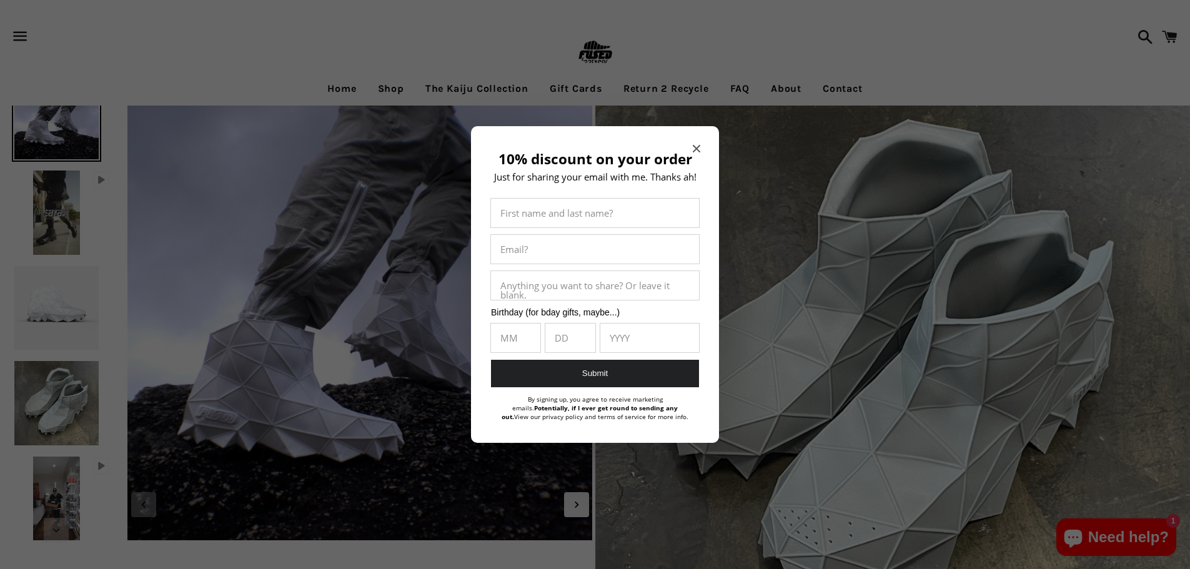
click at [698, 141] on div "10% discount on your order Just for sharing your email with me. Thanks ah! Firs…" at bounding box center [595, 284] width 248 height 317
click at [698, 151] on icon "Close modal" at bounding box center [696, 148] width 7 height 7
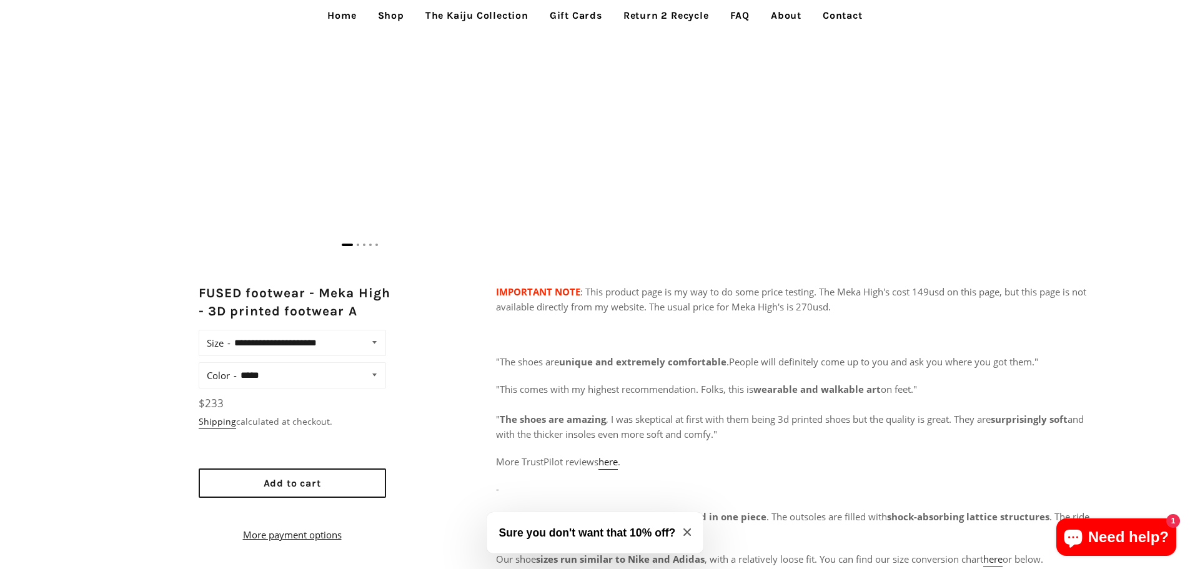
scroll to position [687, 0]
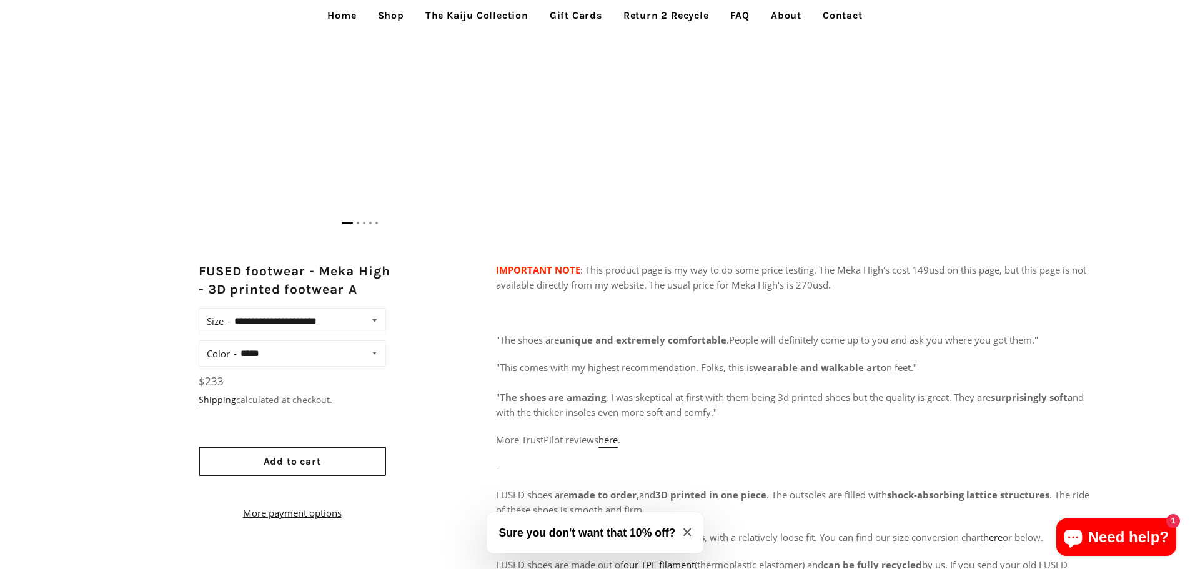
click at [376, 318] on select "**********" at bounding box center [307, 320] width 153 height 17
select select "**********"
click at [231, 312] on select "**********" at bounding box center [307, 320] width 153 height 17
click at [366, 355] on select "**********" at bounding box center [310, 353] width 147 height 17
select select "**********"
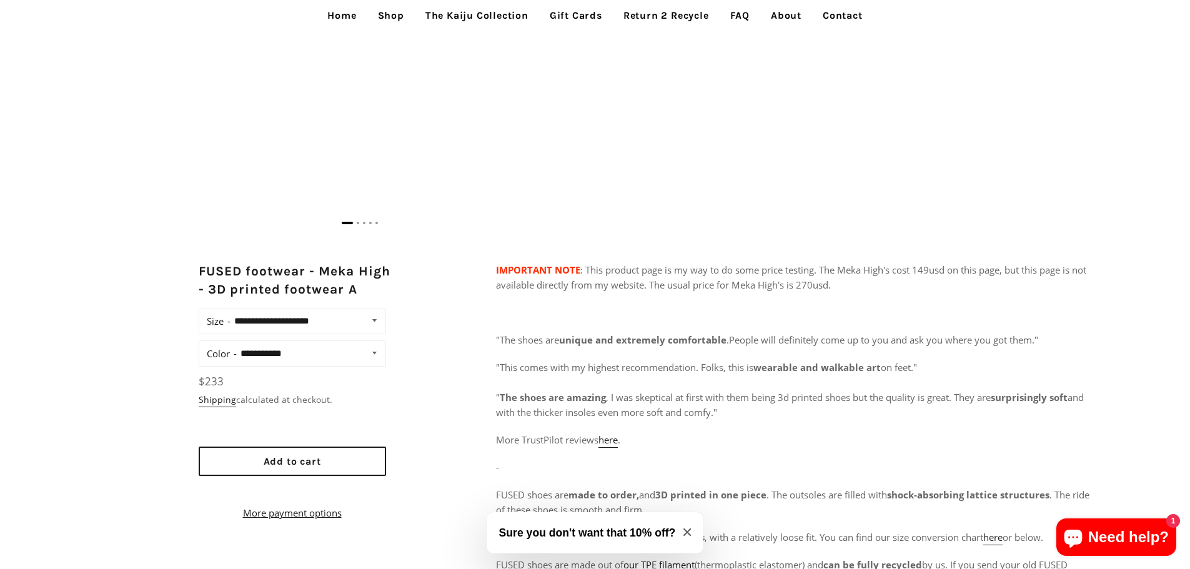
click at [237, 345] on select "**********" at bounding box center [310, 353] width 147 height 17
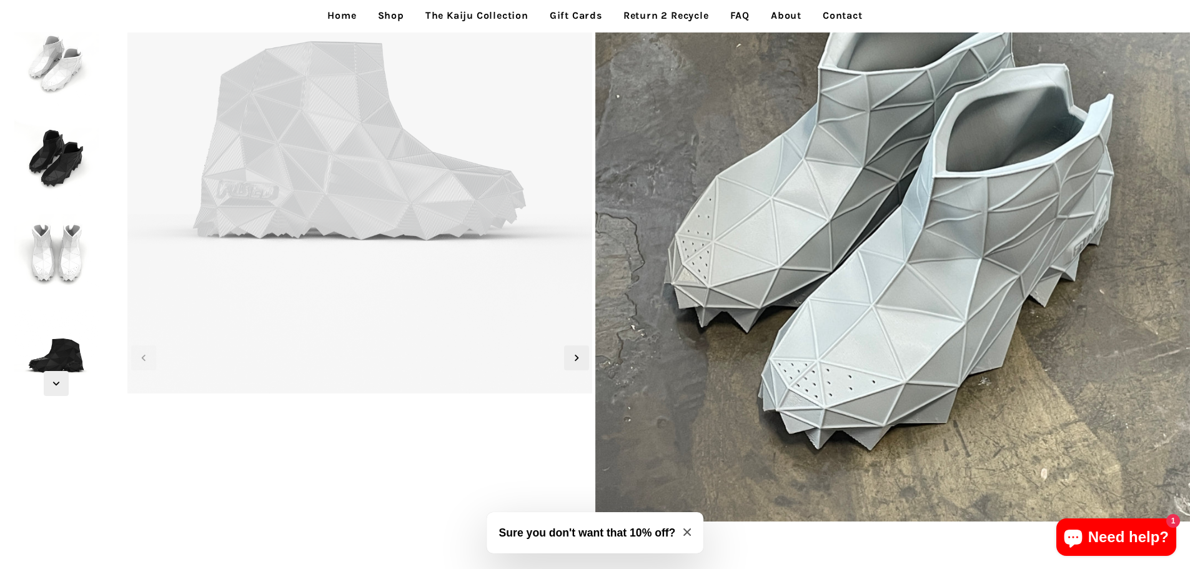
scroll to position [125, 0]
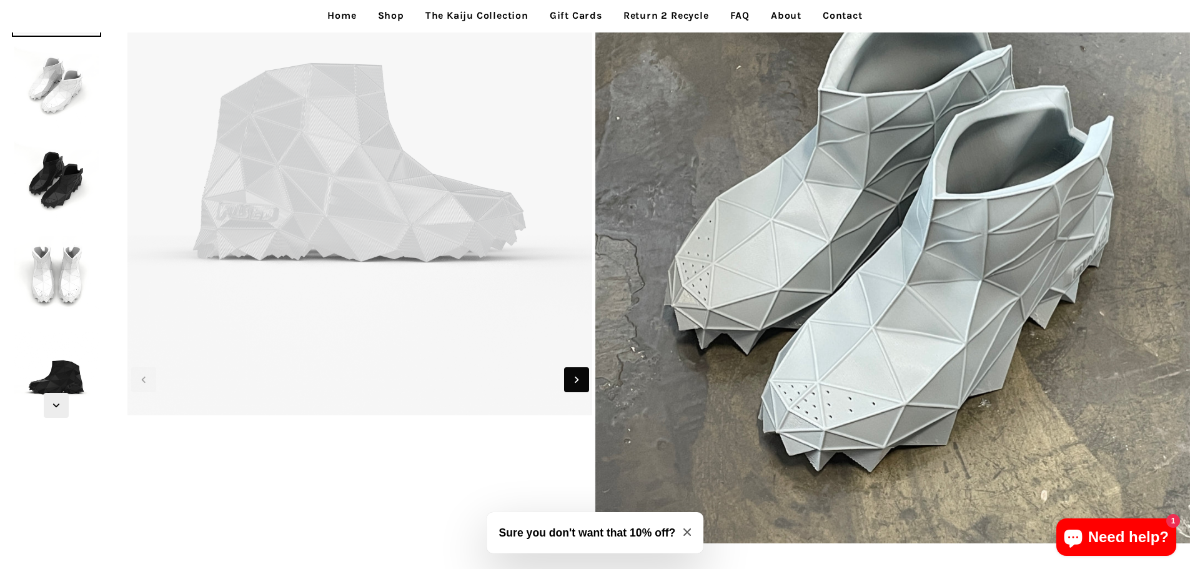
click at [575, 375] on icon "Next slide" at bounding box center [577, 380] width 14 height 14
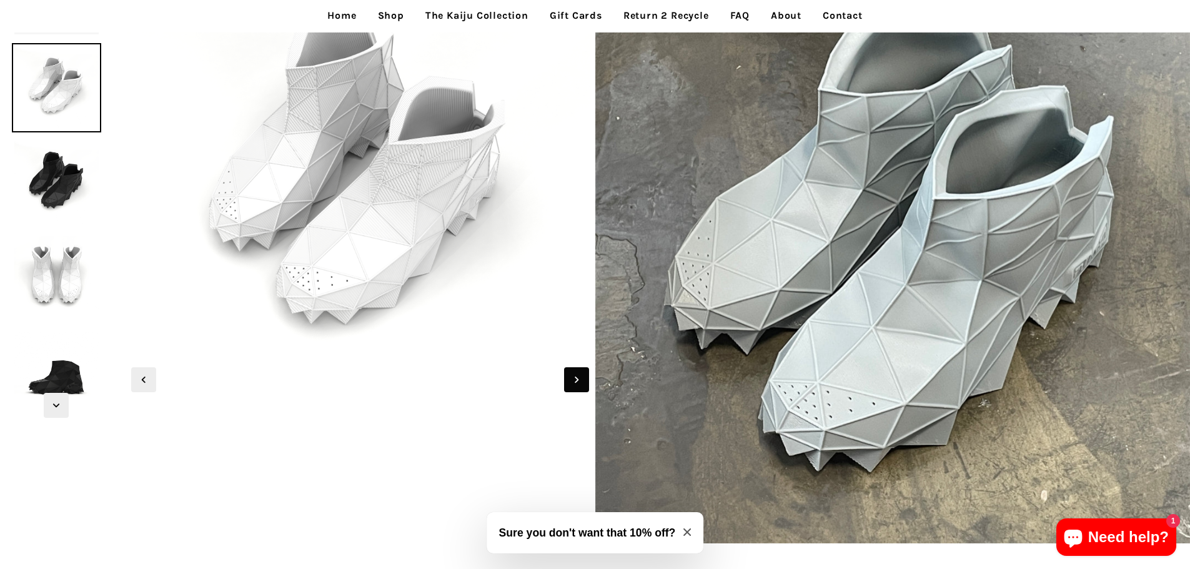
click at [575, 375] on icon "Next slide" at bounding box center [577, 380] width 14 height 14
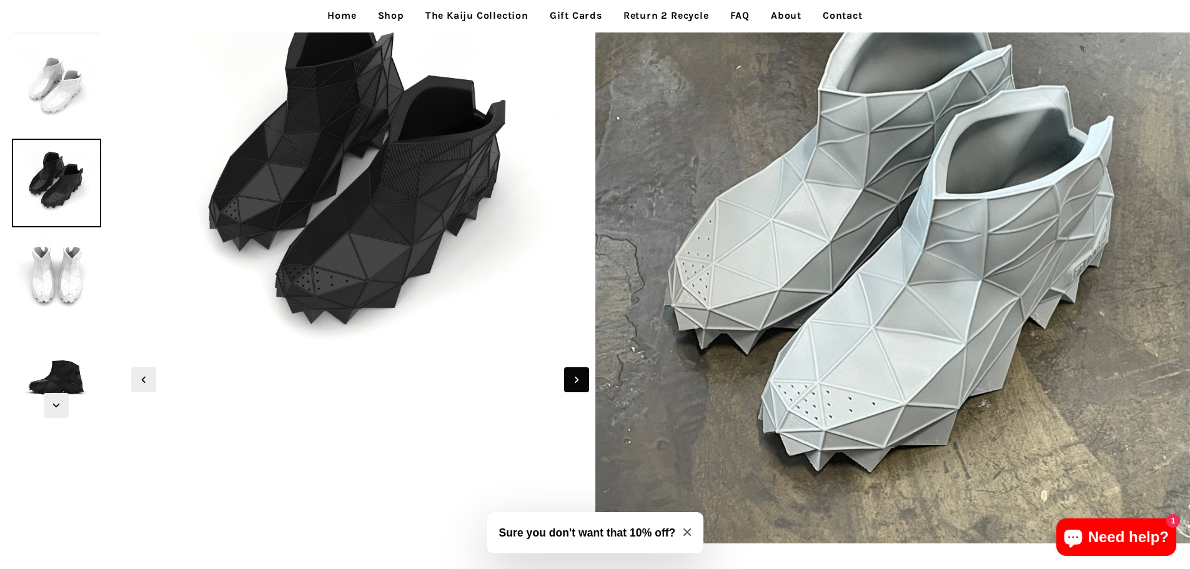
click at [575, 375] on icon "Next slide" at bounding box center [577, 380] width 14 height 14
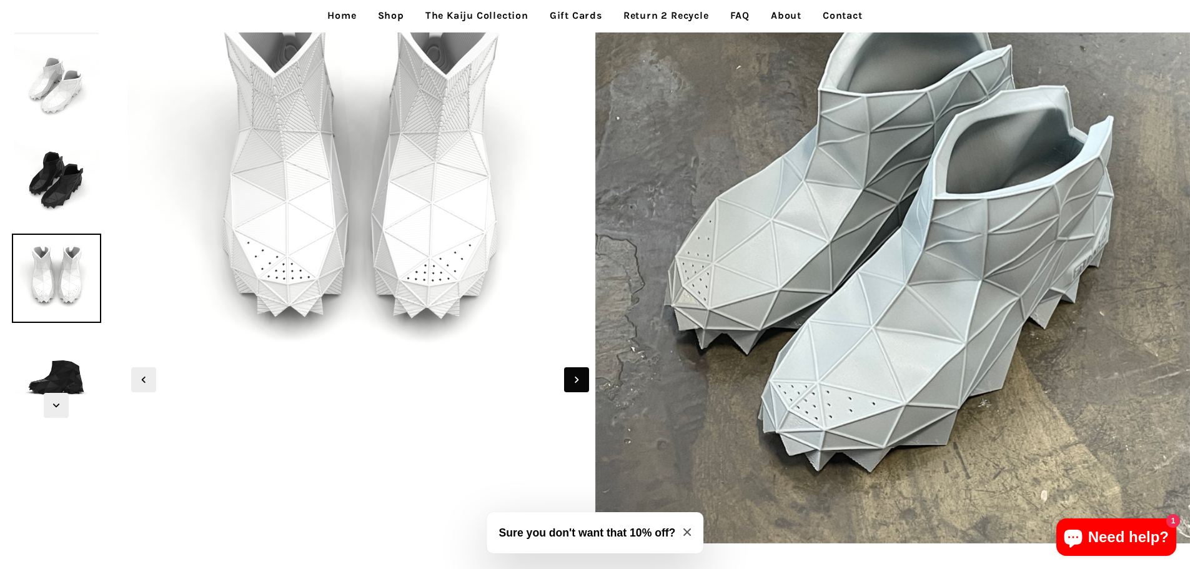
click at [575, 375] on icon "Next slide" at bounding box center [577, 380] width 14 height 14
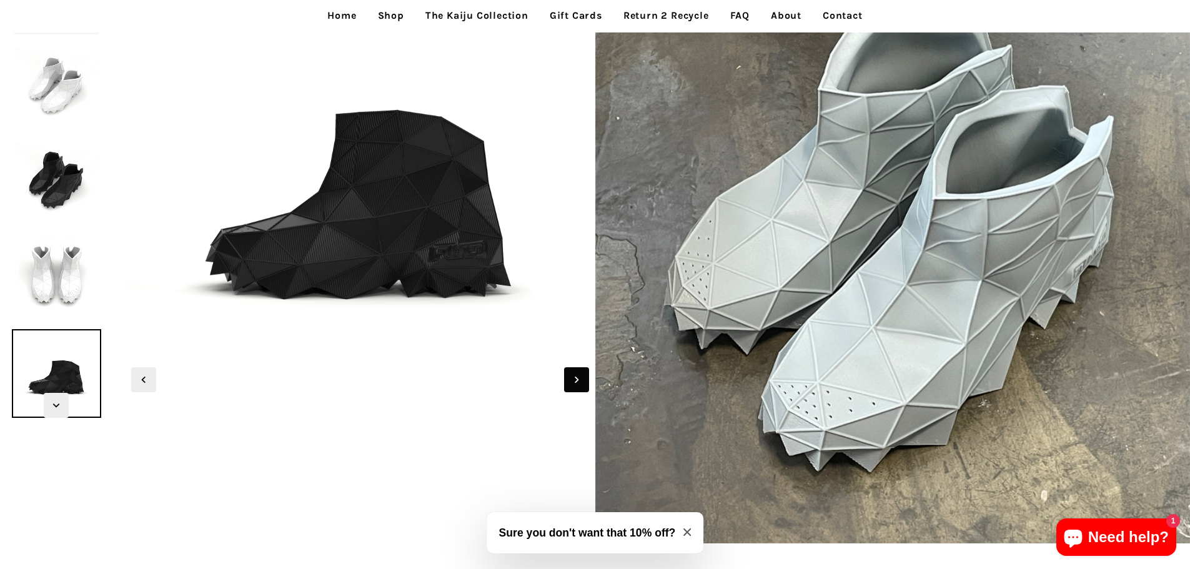
click at [575, 375] on icon "Next slide" at bounding box center [577, 380] width 14 height 14
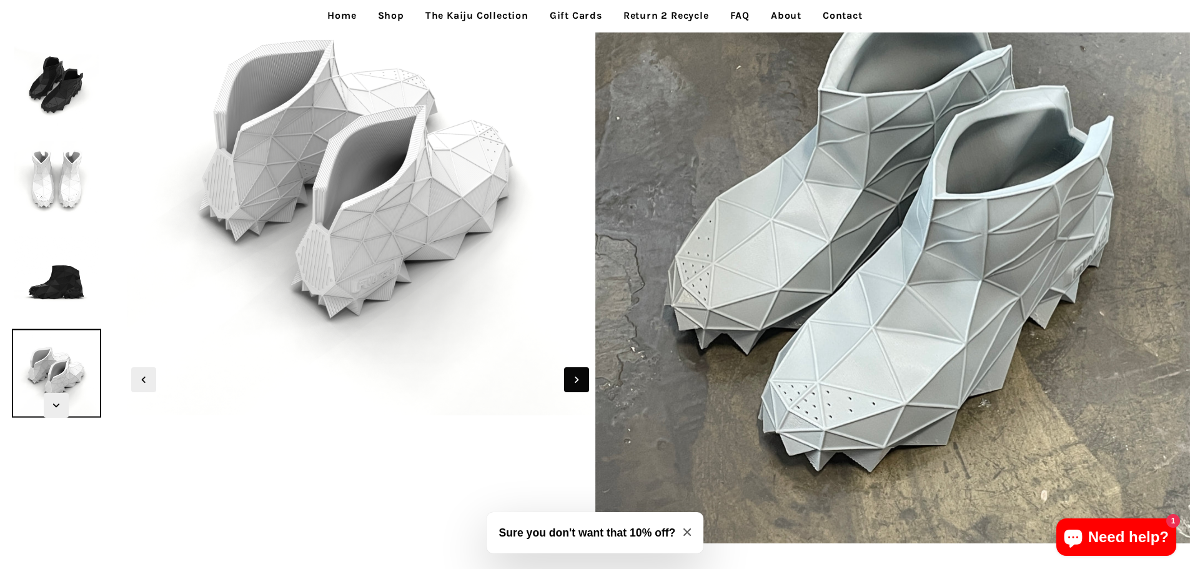
click at [575, 375] on icon "Next slide" at bounding box center [577, 380] width 14 height 14
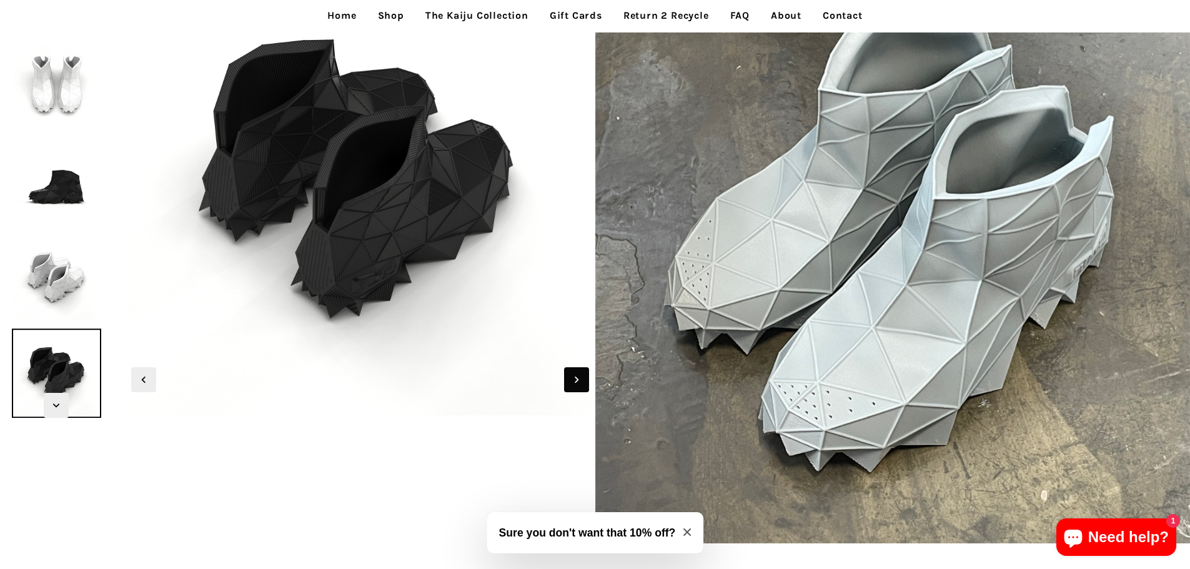
click at [575, 375] on icon "Next slide" at bounding box center [577, 380] width 14 height 14
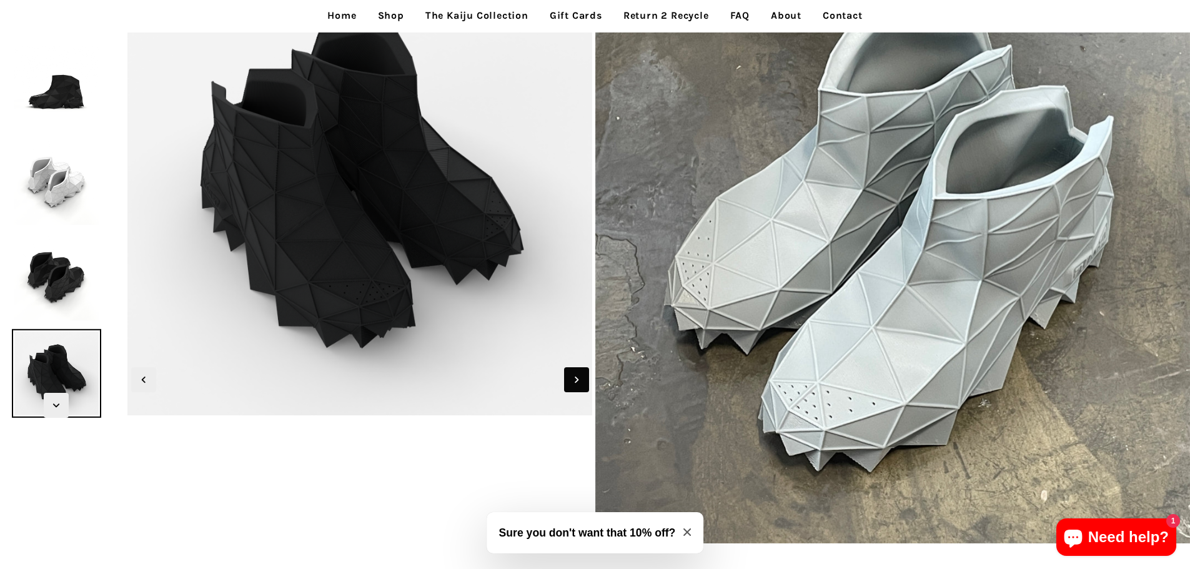
click at [575, 375] on icon "Next slide" at bounding box center [577, 380] width 14 height 14
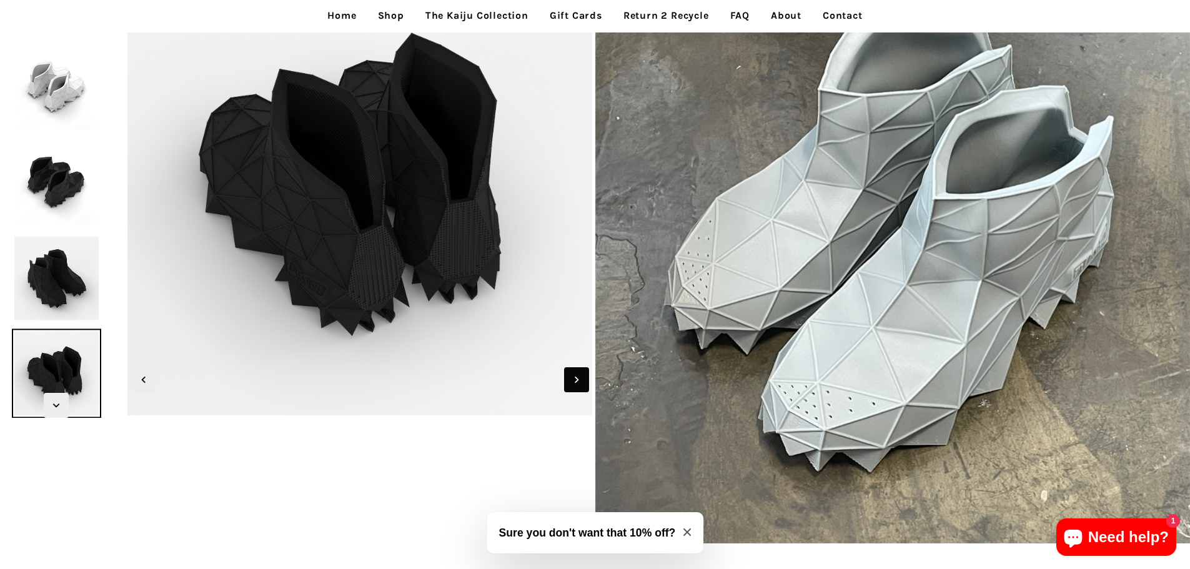
click at [575, 375] on icon "Next slide" at bounding box center [577, 380] width 14 height 14
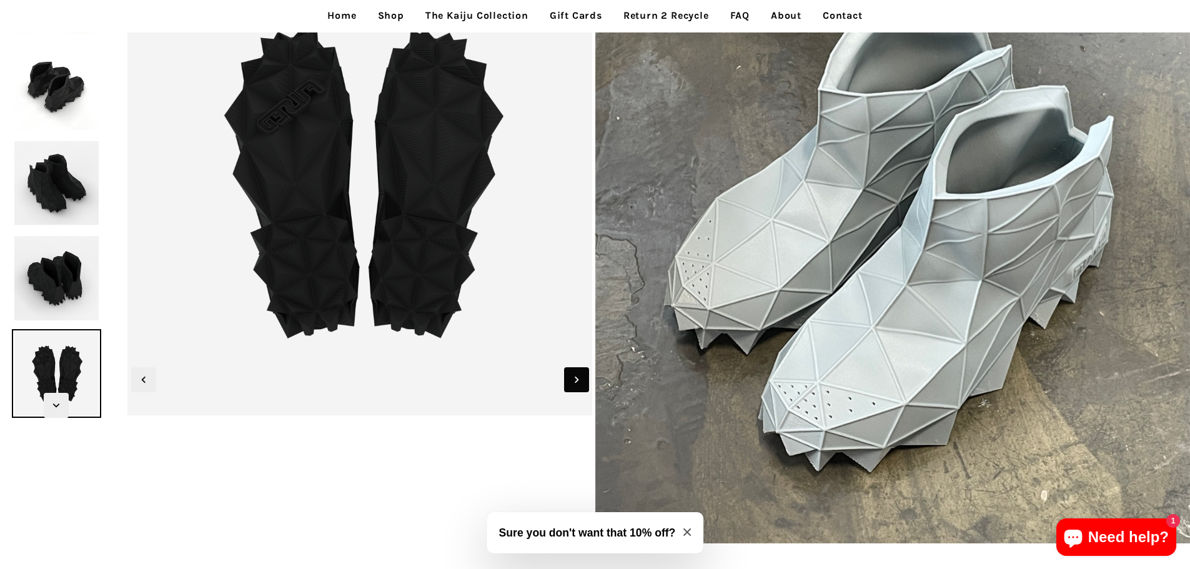
click at [575, 375] on icon "Next slide" at bounding box center [577, 380] width 14 height 14
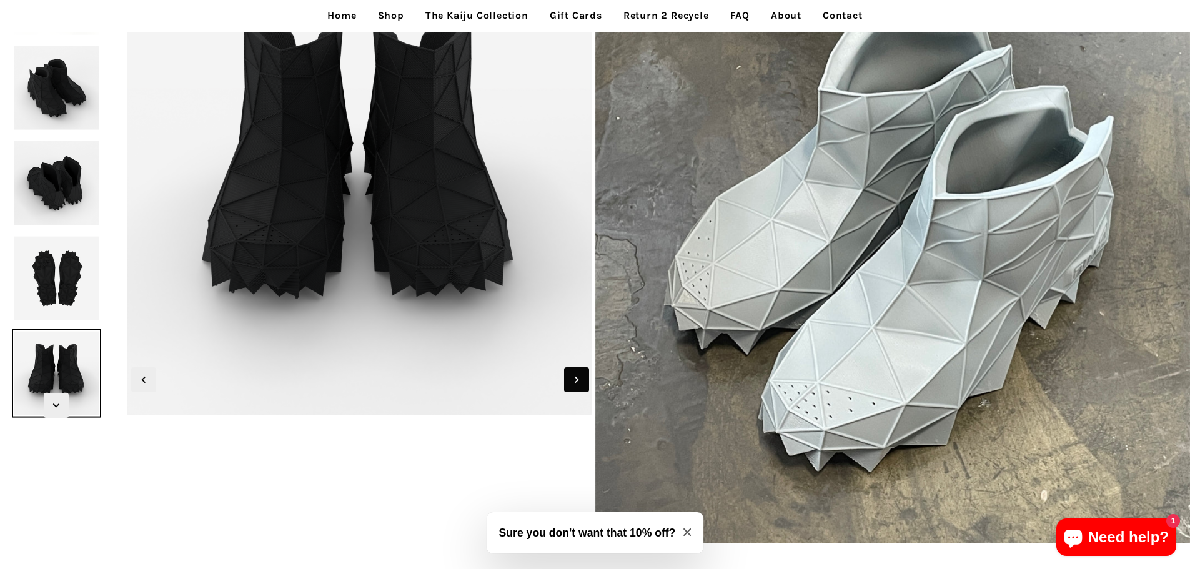
click at [575, 375] on icon "Next slide" at bounding box center [577, 380] width 14 height 14
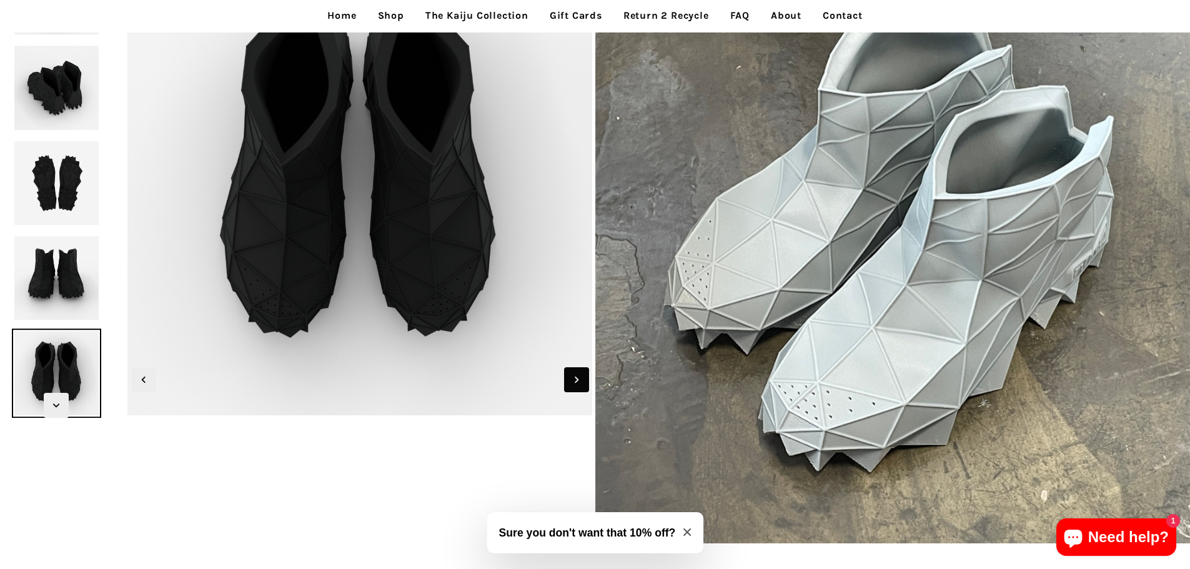
click at [575, 375] on icon "Next slide" at bounding box center [577, 380] width 14 height 14
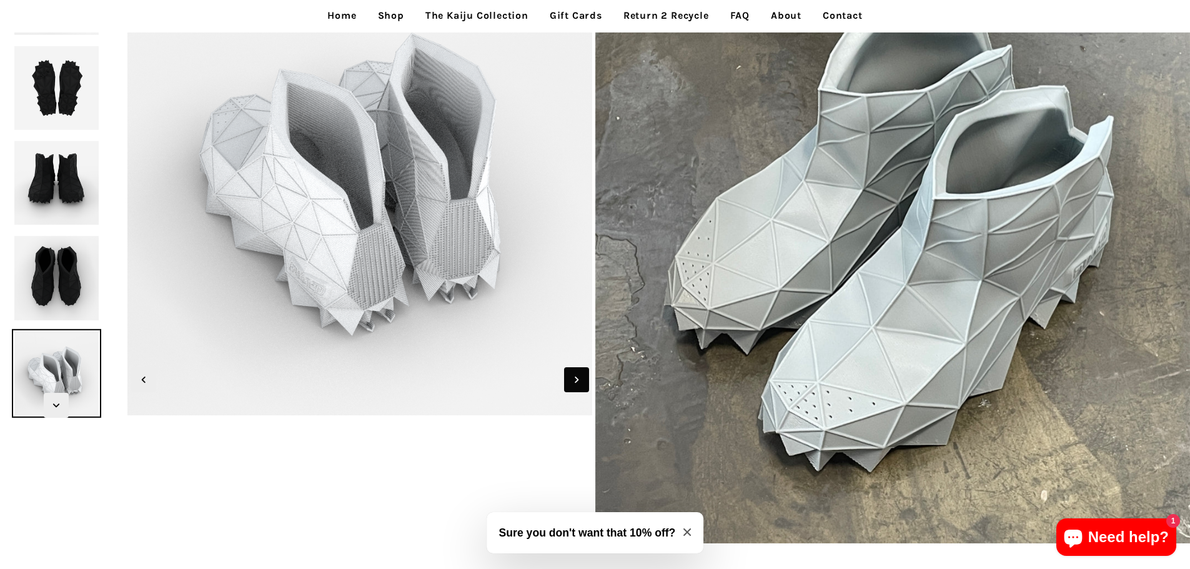
click at [575, 375] on icon "Next slide" at bounding box center [577, 380] width 14 height 14
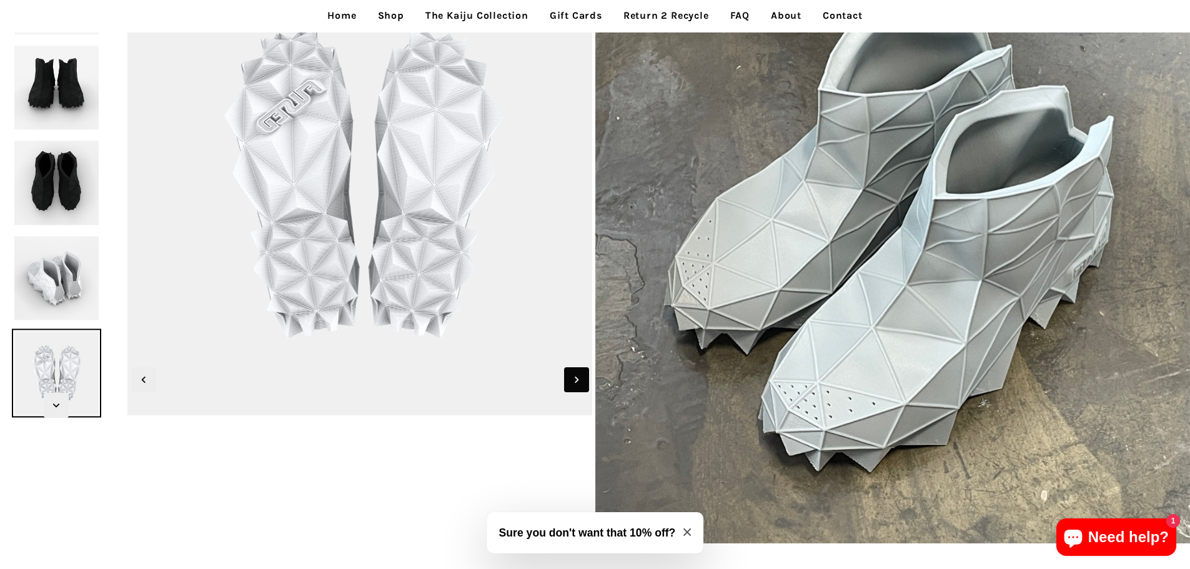
click at [575, 375] on icon "Next slide" at bounding box center [577, 380] width 14 height 14
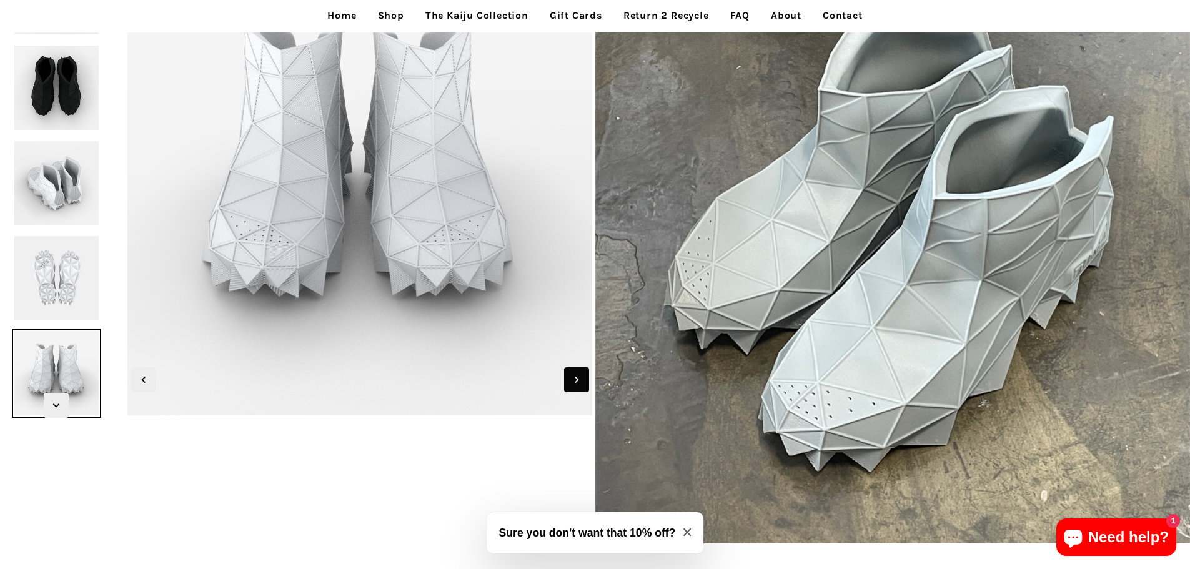
click at [575, 375] on icon "Next slide" at bounding box center [577, 380] width 14 height 14
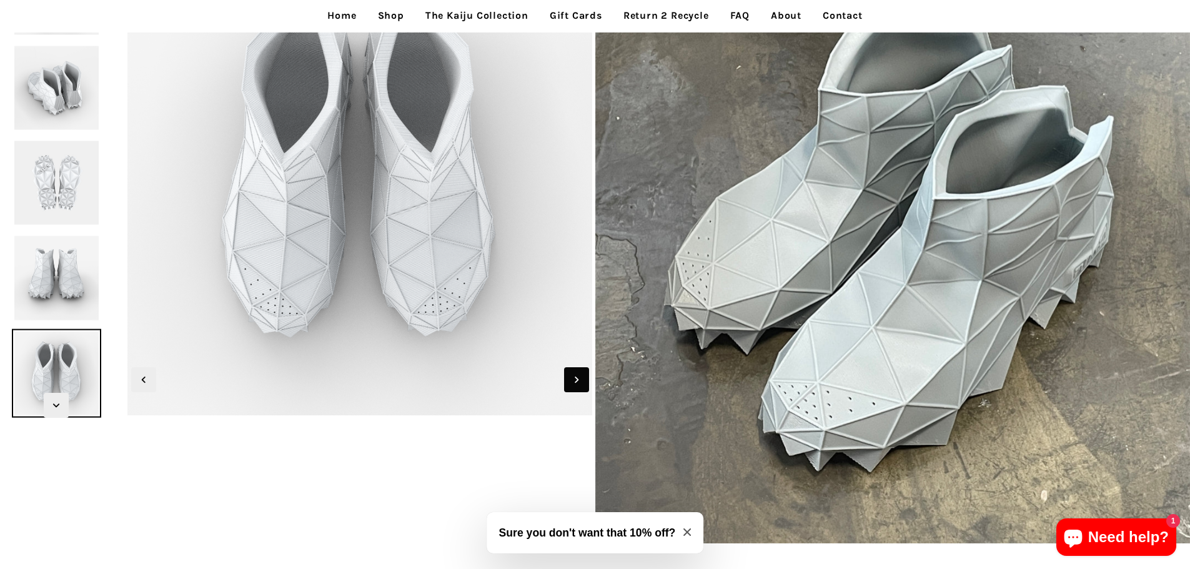
click at [575, 375] on icon "Next slide" at bounding box center [577, 380] width 14 height 14
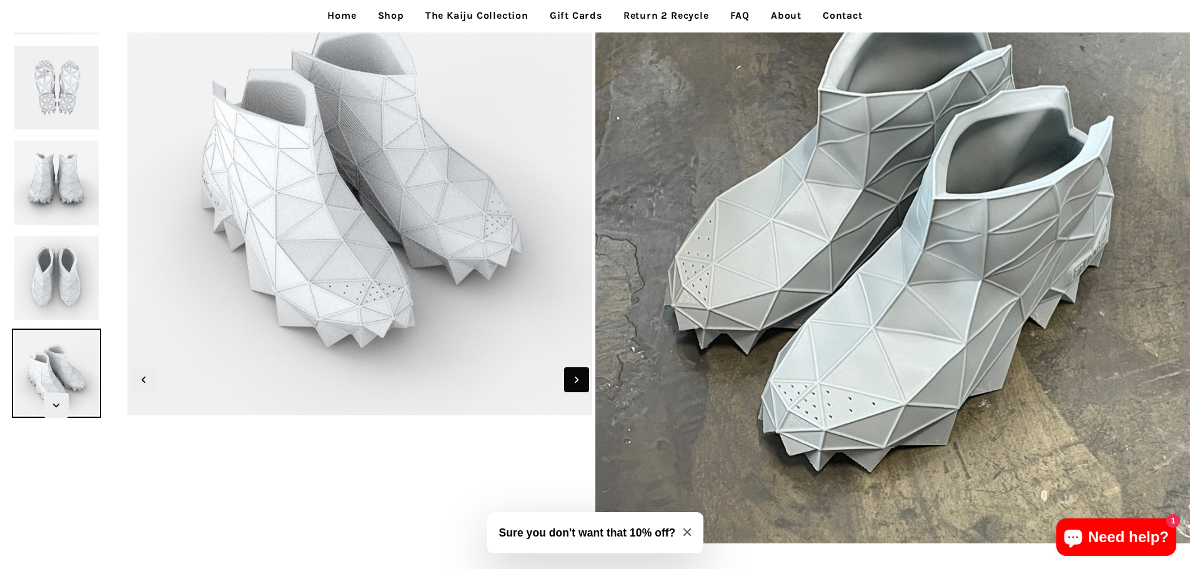
click at [575, 375] on icon "Next slide" at bounding box center [577, 380] width 14 height 14
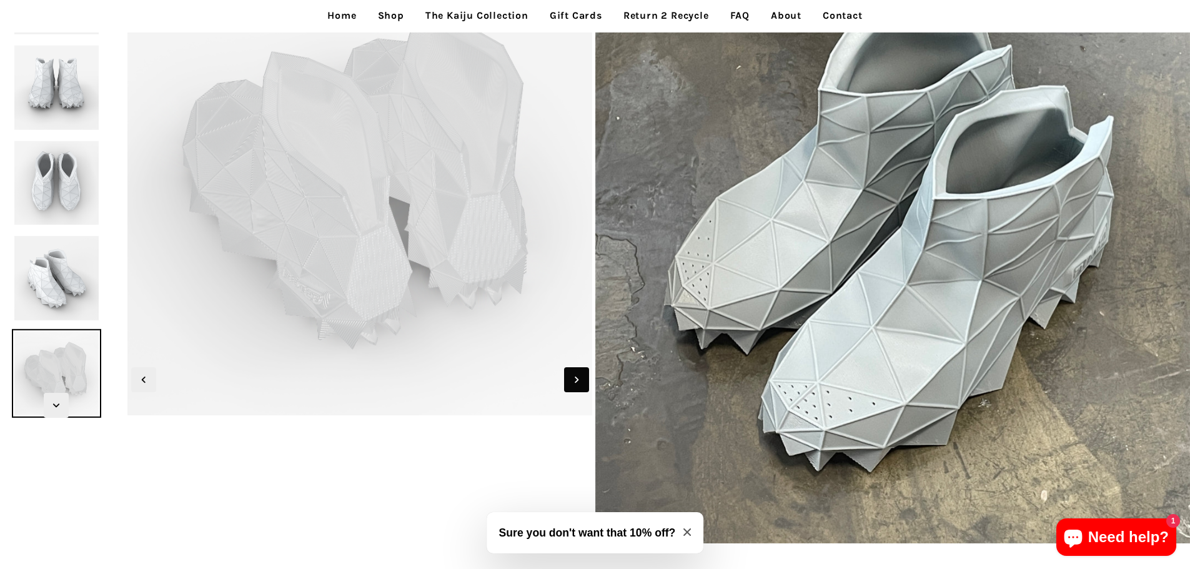
click at [575, 375] on icon "Next slide" at bounding box center [577, 380] width 14 height 14
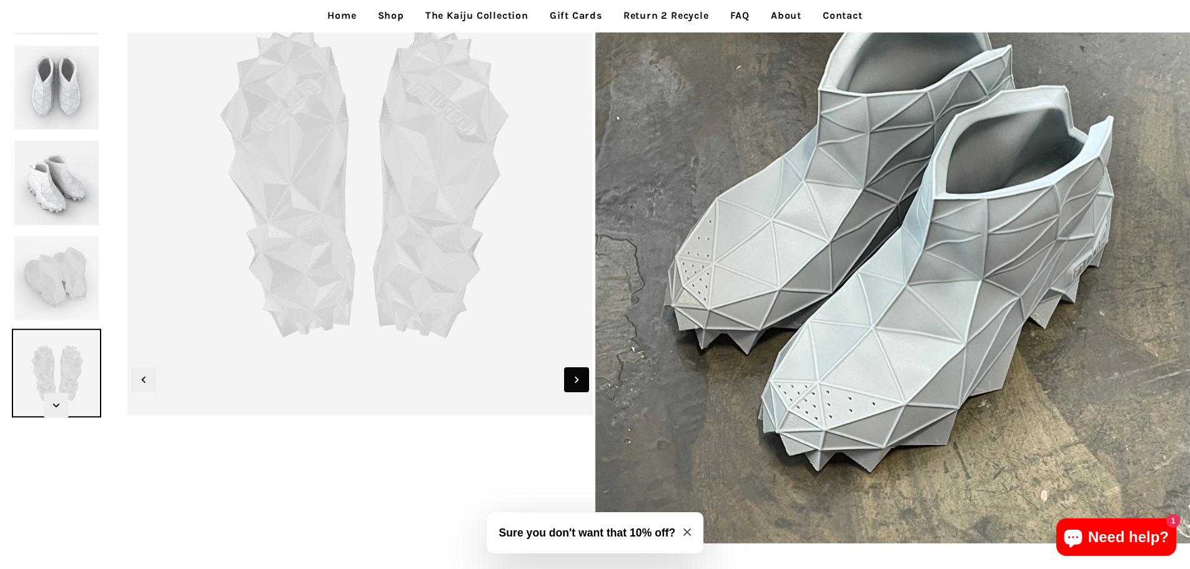
click at [575, 375] on icon "Next slide" at bounding box center [577, 380] width 14 height 14
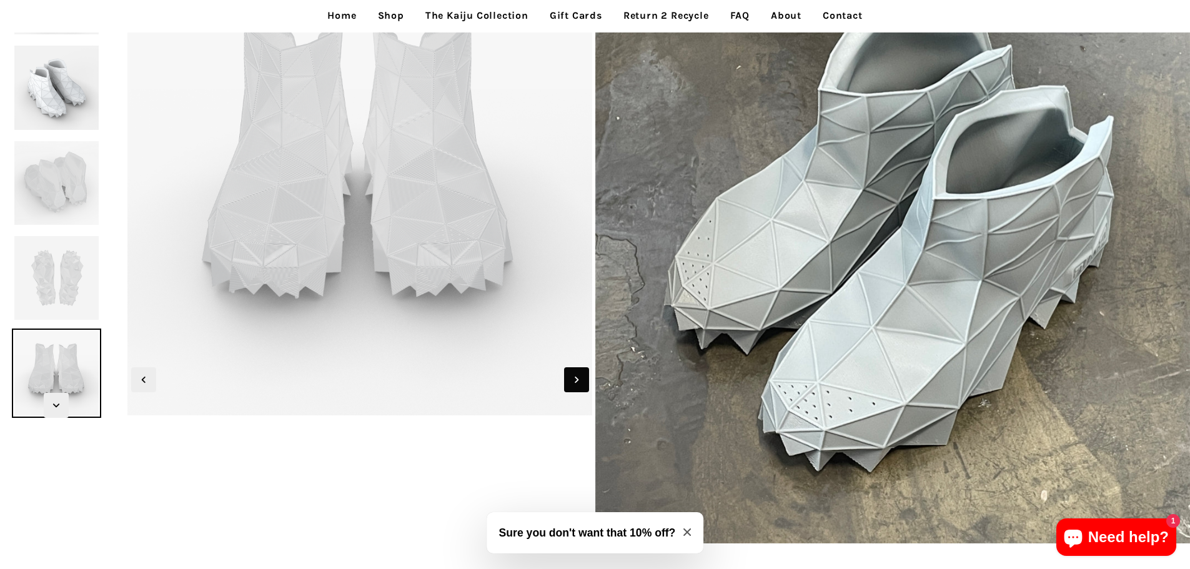
click at [575, 375] on icon "Next slide" at bounding box center [577, 380] width 14 height 14
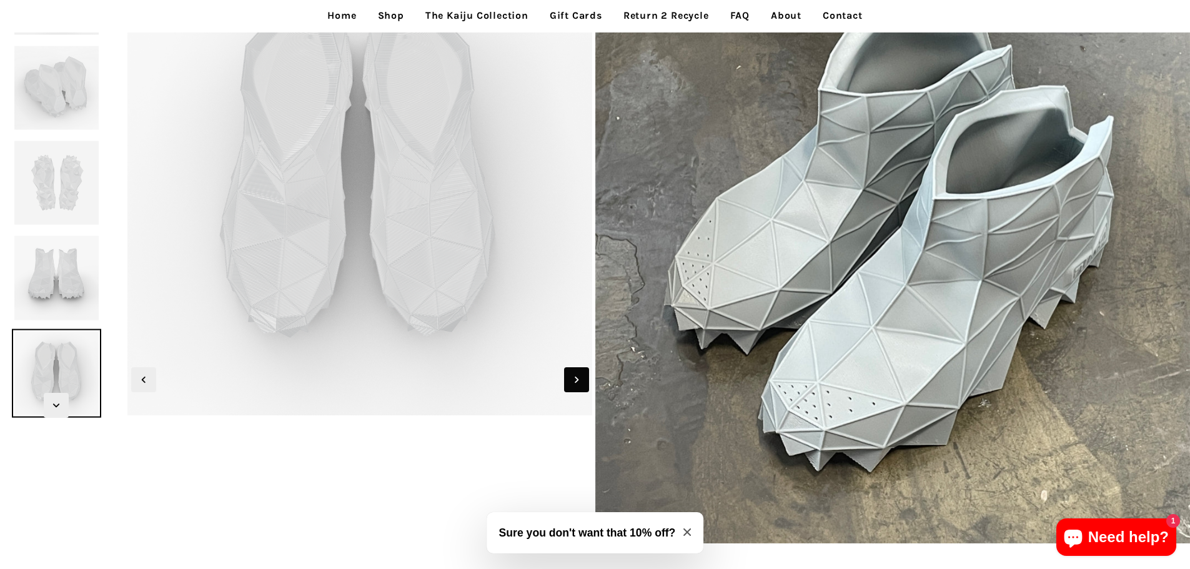
click at [575, 375] on icon "Next slide" at bounding box center [577, 380] width 14 height 14
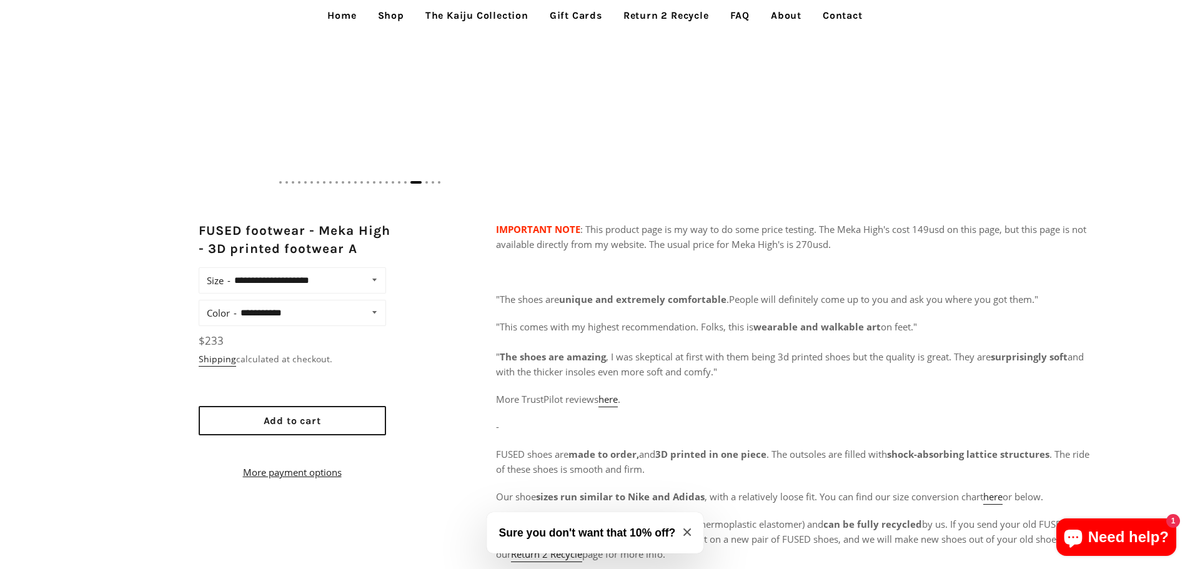
scroll to position [750, 0]
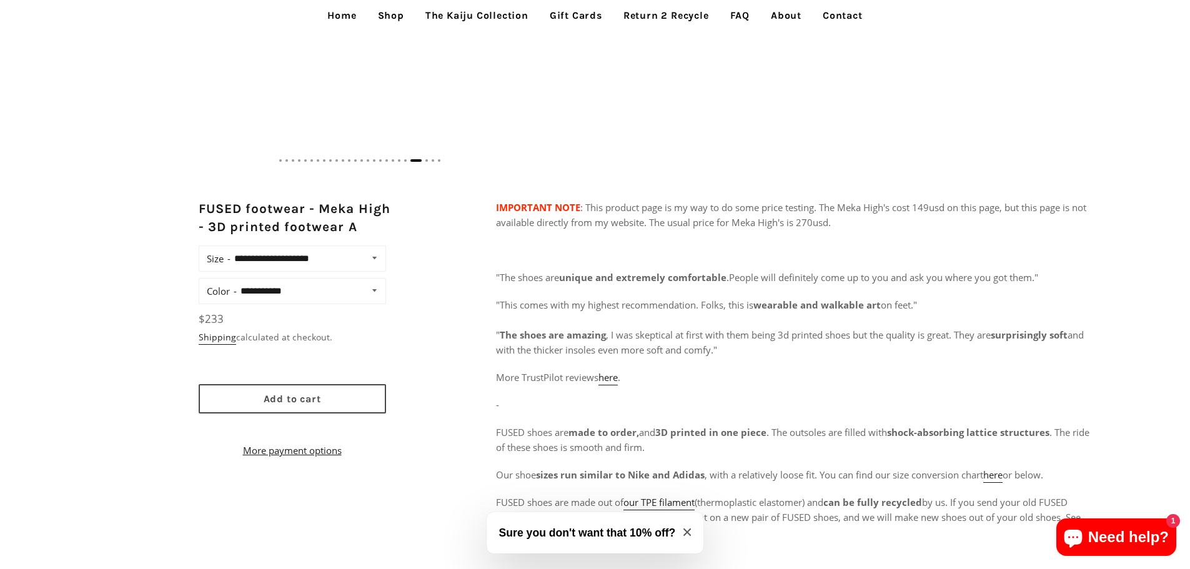
click at [281, 404] on span "Add to cart" at bounding box center [292, 399] width 57 height 12
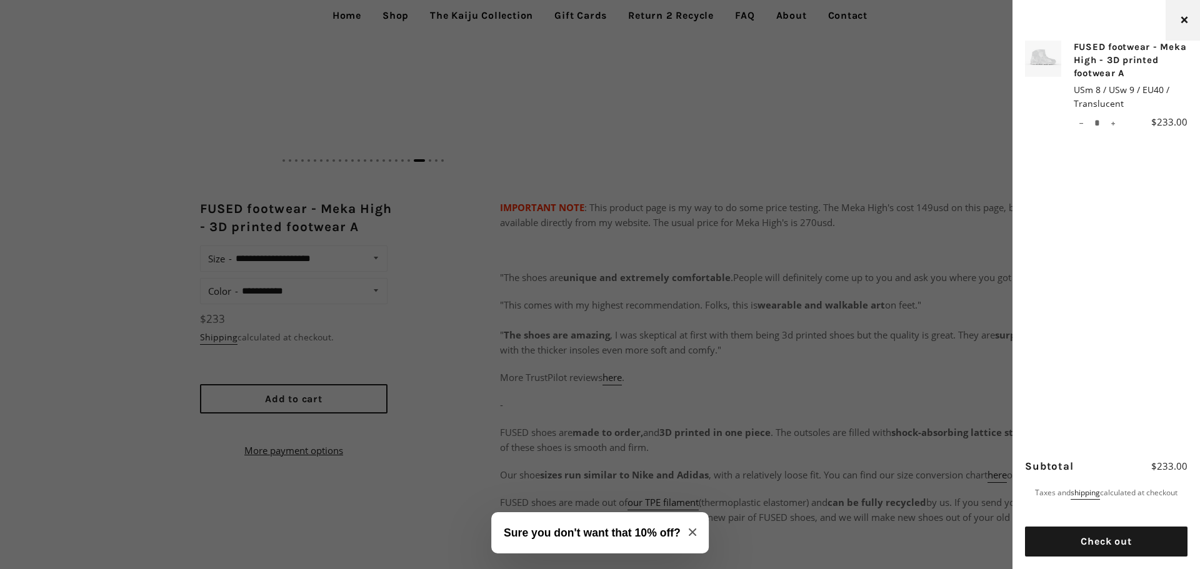
click at [1178, 16] on span "button" at bounding box center [1183, 20] width 11 height 18
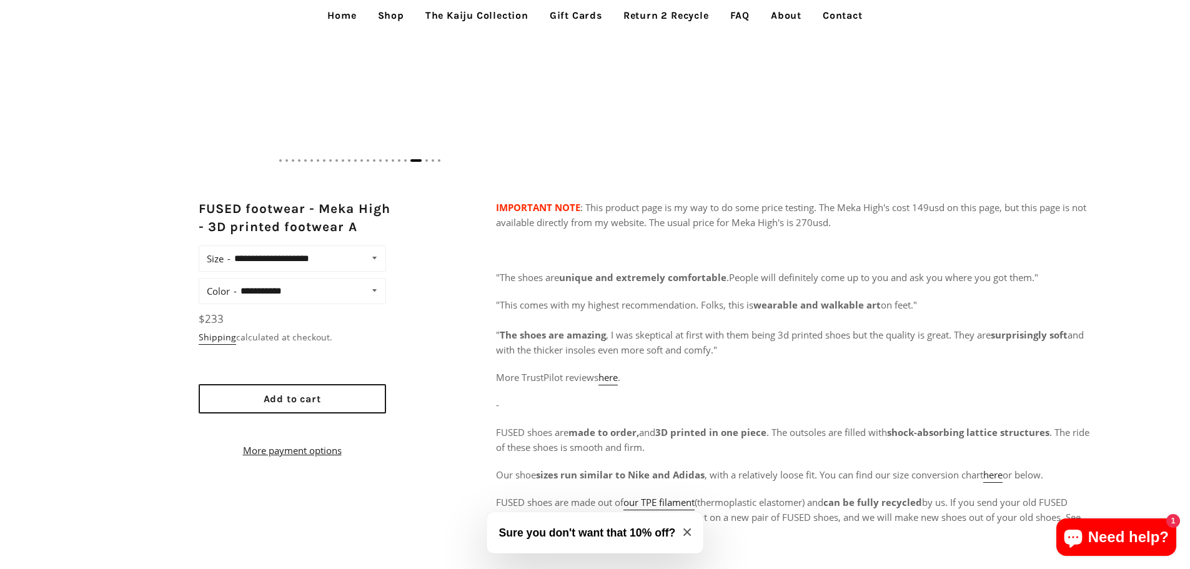
click at [480, 16] on link "The Kaiju Collection" at bounding box center [477, 15] width 122 height 31
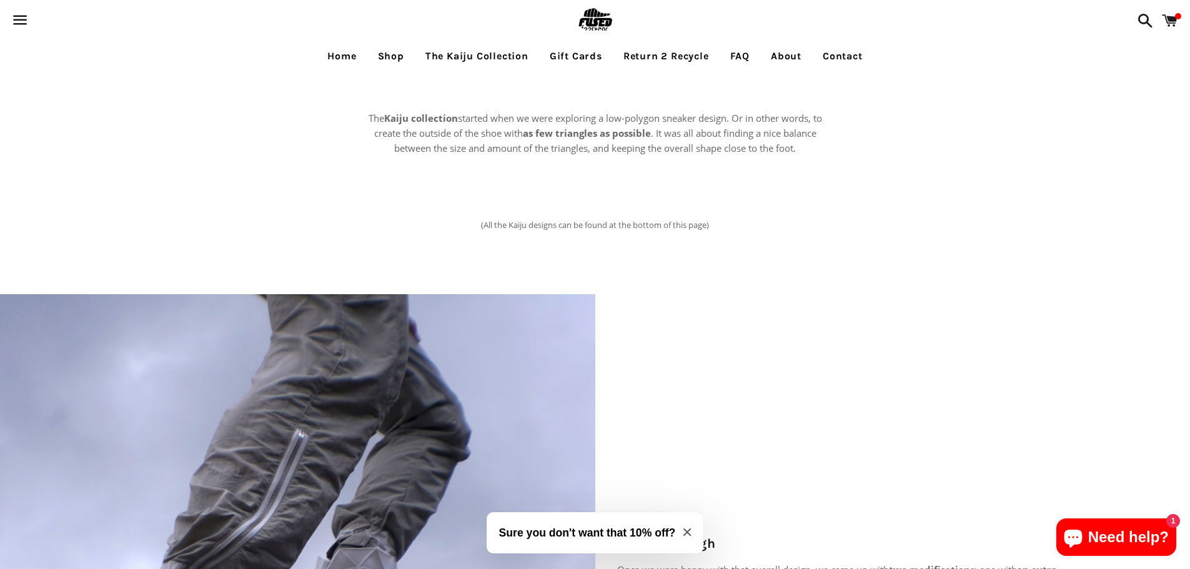
click at [387, 57] on link "Shop" at bounding box center [391, 56] width 45 height 31
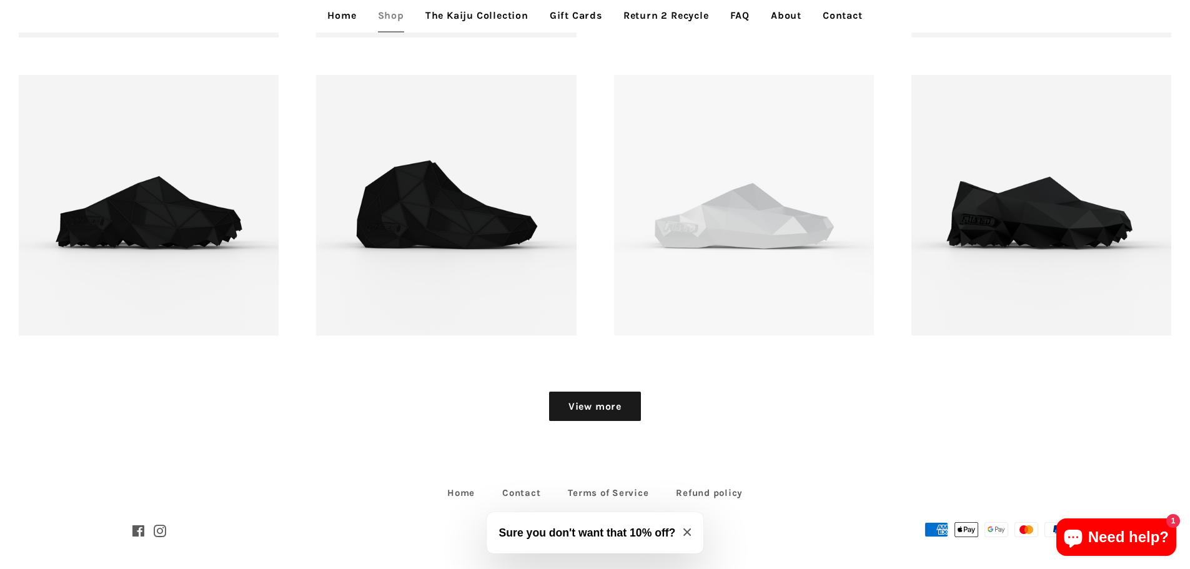
scroll to position [1843, 0]
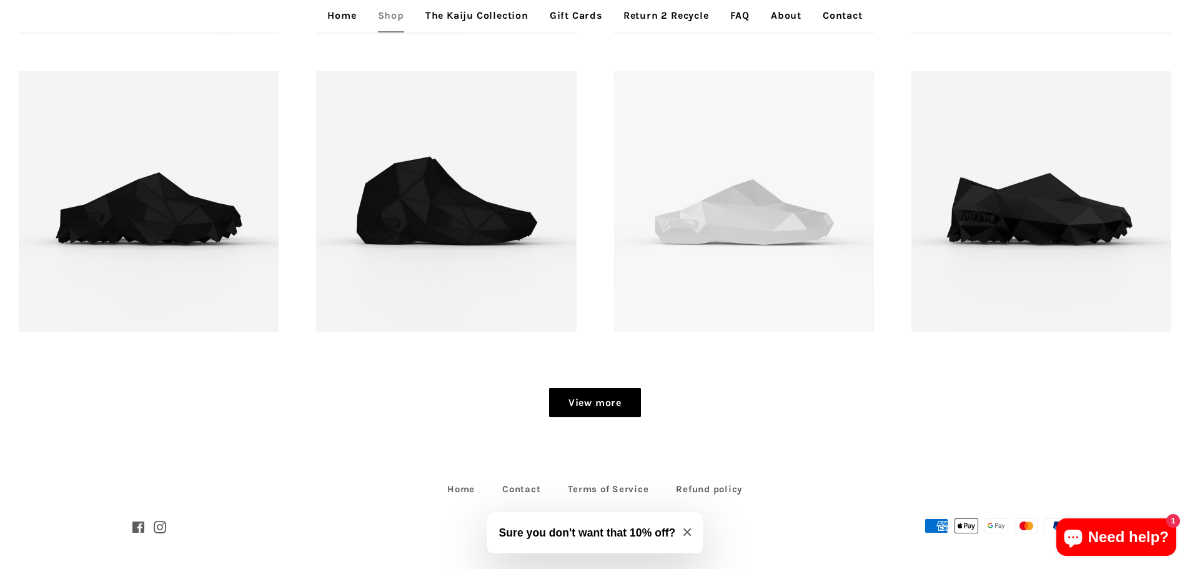
click at [594, 396] on link "View more" at bounding box center [595, 403] width 92 height 30
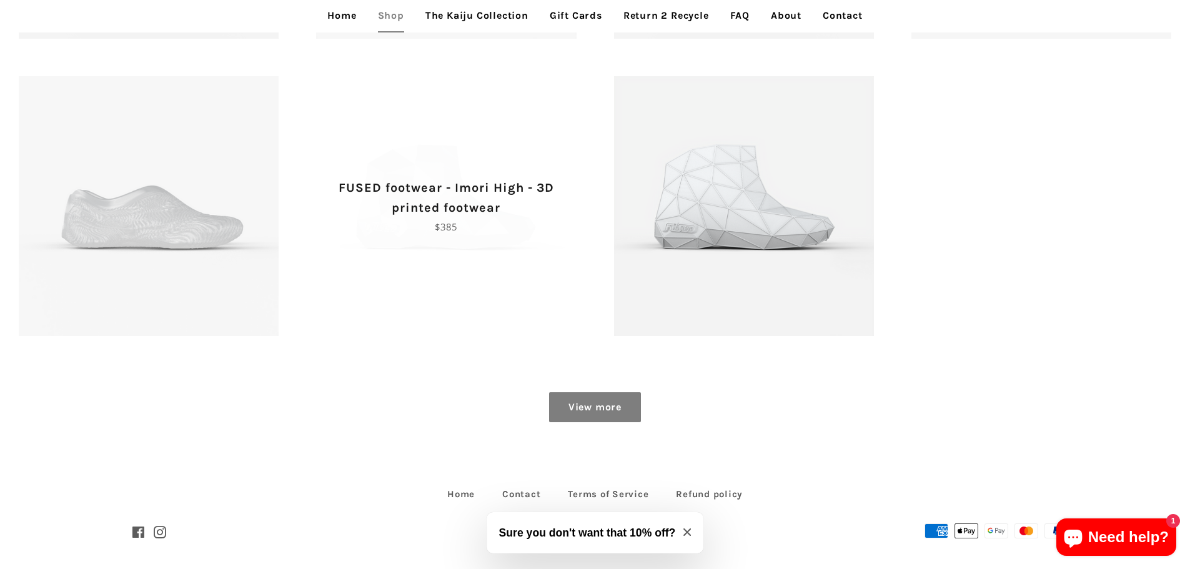
scroll to position [2439, 0]
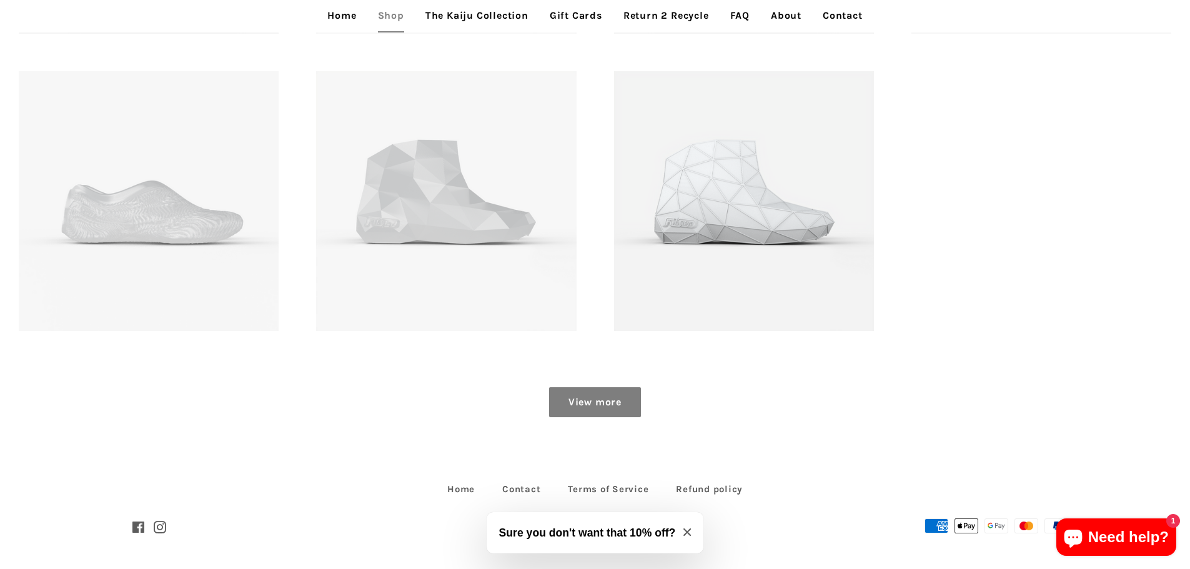
click at [599, 407] on link "View more" at bounding box center [595, 402] width 92 height 30
click at [598, 401] on link "View more" at bounding box center [595, 402] width 92 height 30
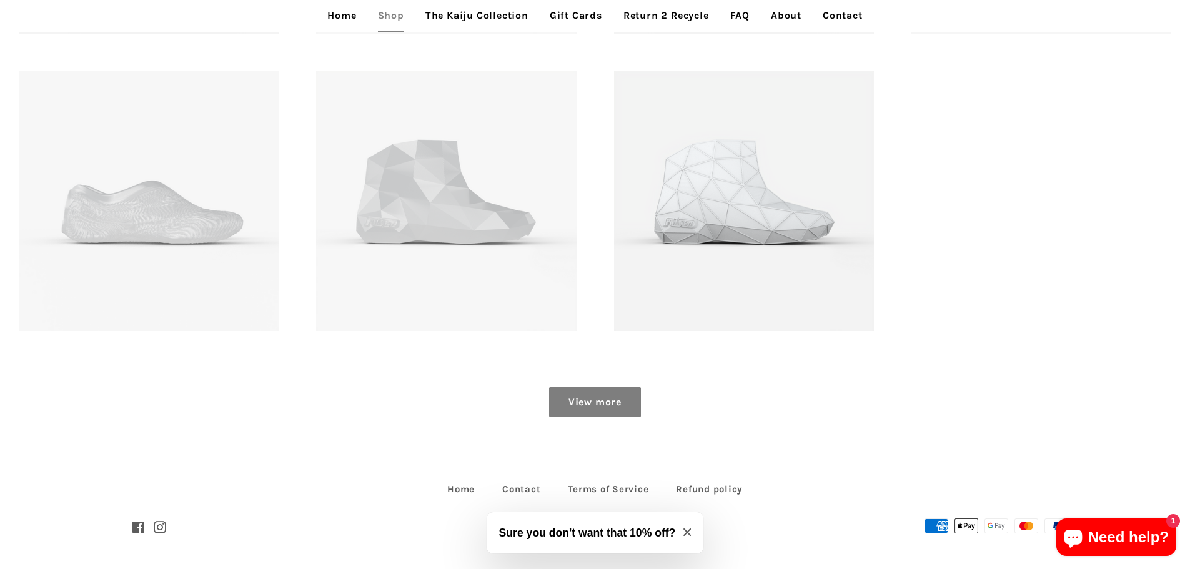
click at [595, 391] on link "View more" at bounding box center [595, 402] width 92 height 30
click at [594, 396] on link "View more" at bounding box center [595, 402] width 92 height 30
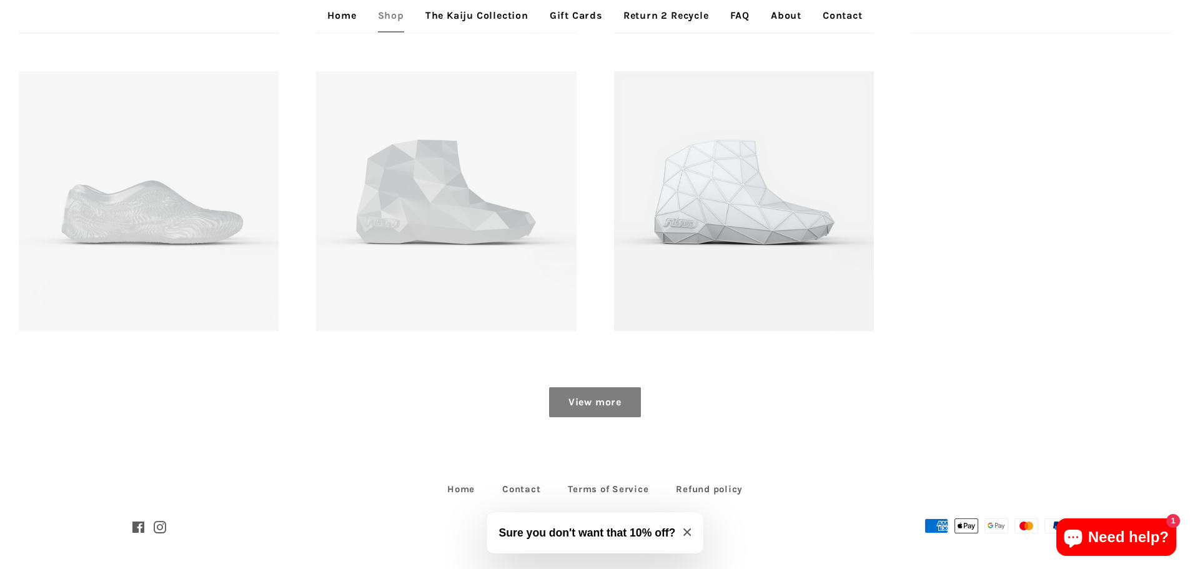
click at [594, 396] on link "View more" at bounding box center [595, 402] width 92 height 30
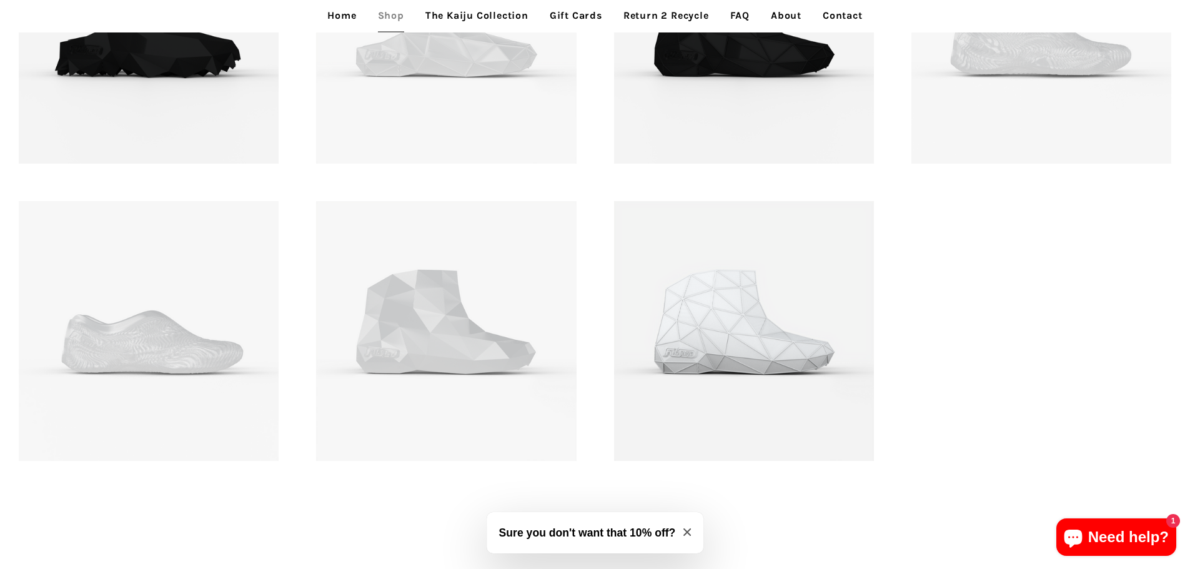
scroll to position [2126, 0]
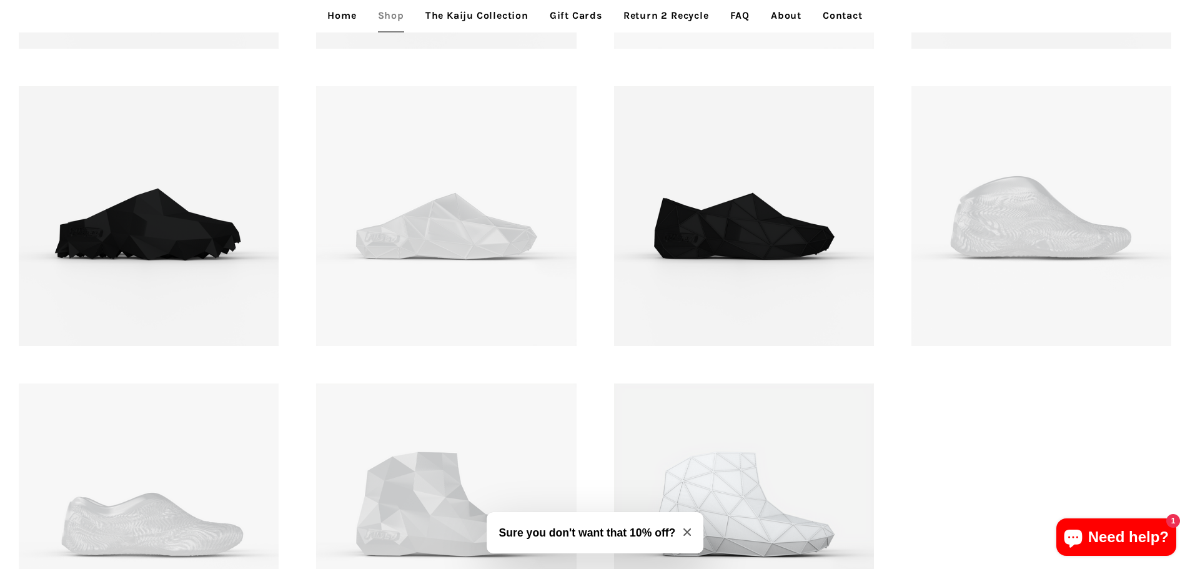
click at [682, 9] on link "Return 2 Recycle" at bounding box center [666, 15] width 104 height 31
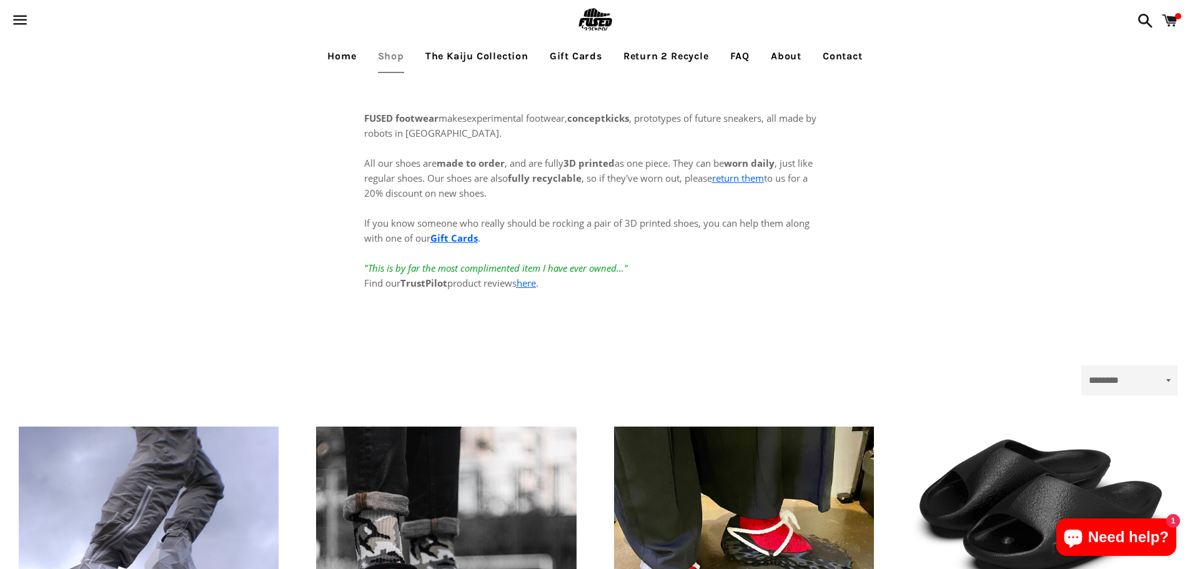
scroll to position [1843, 0]
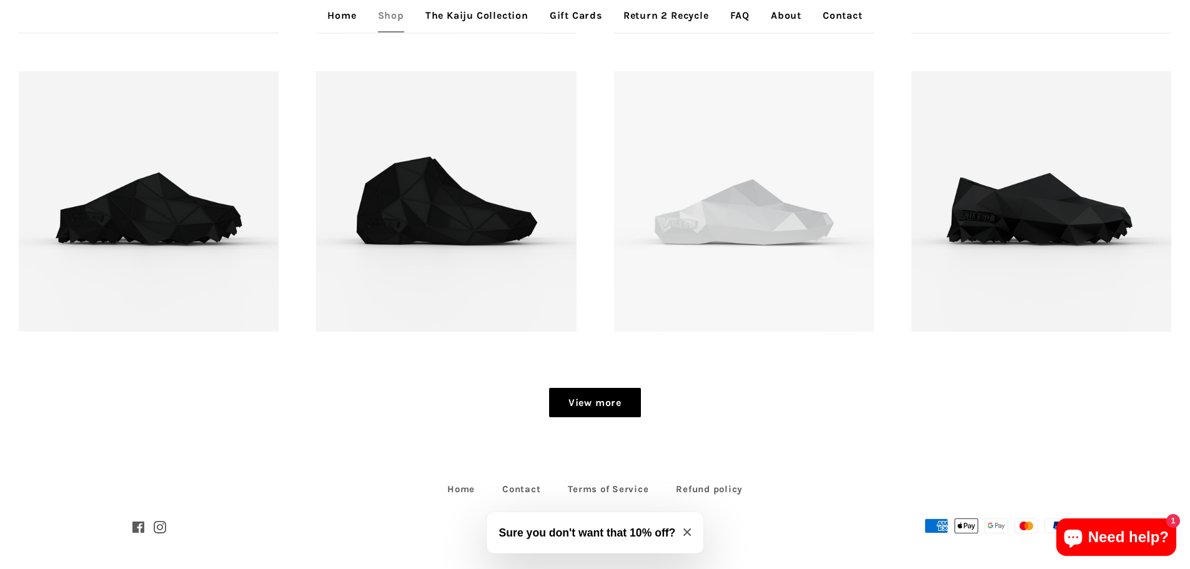
click at [585, 400] on link "View more" at bounding box center [595, 403] width 92 height 30
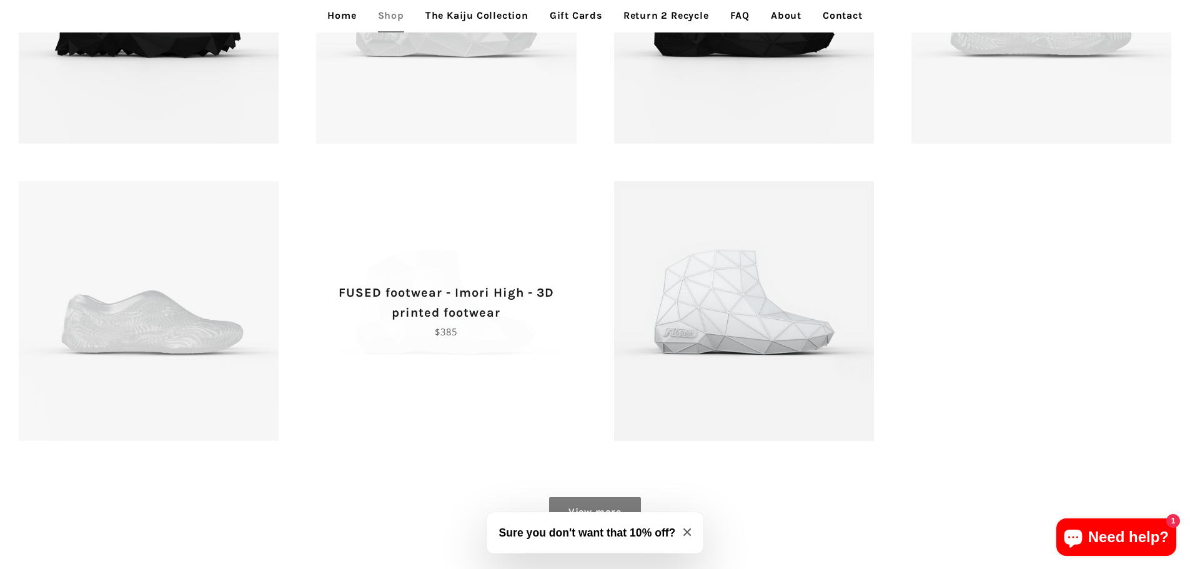
scroll to position [2439, 0]
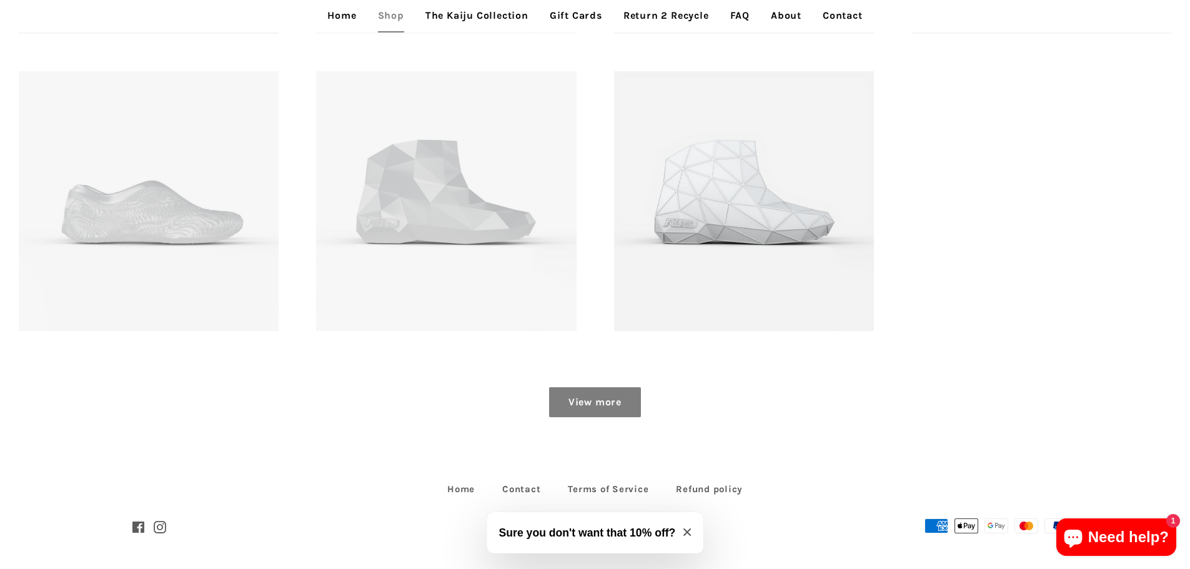
click at [587, 400] on link "View more" at bounding box center [595, 402] width 92 height 30
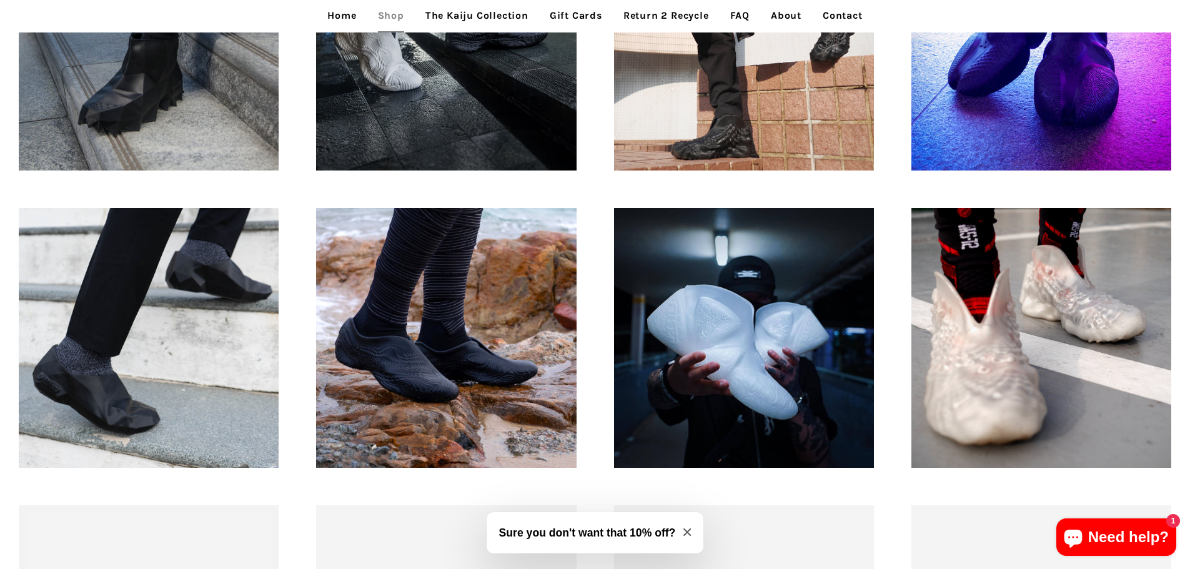
scroll to position [1127, 0]
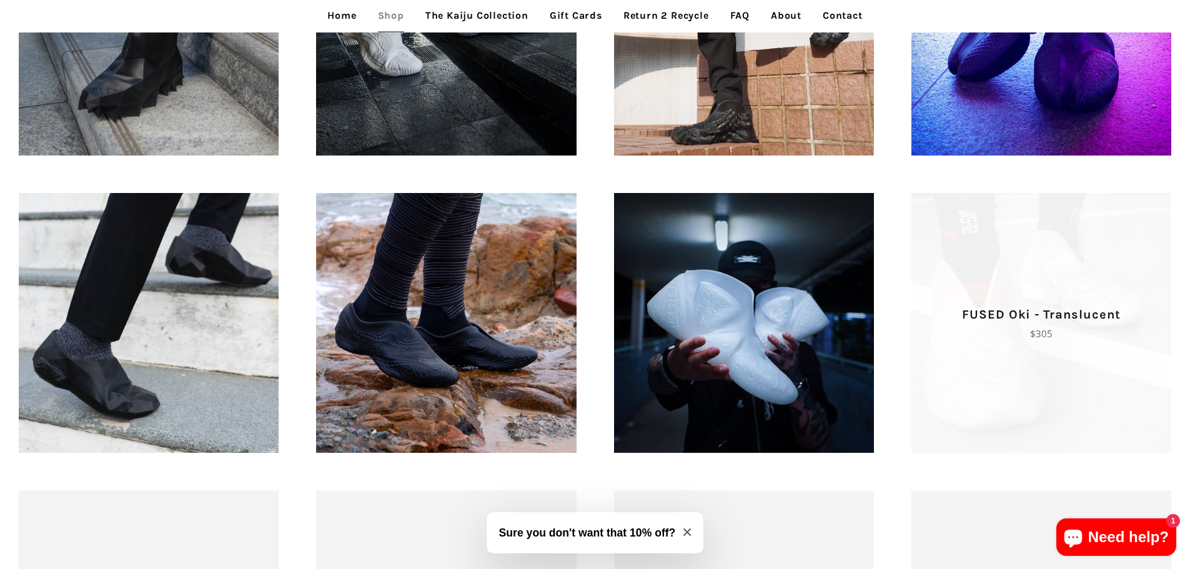
click at [986, 339] on p "Regular price $305" at bounding box center [1041, 333] width 216 height 15
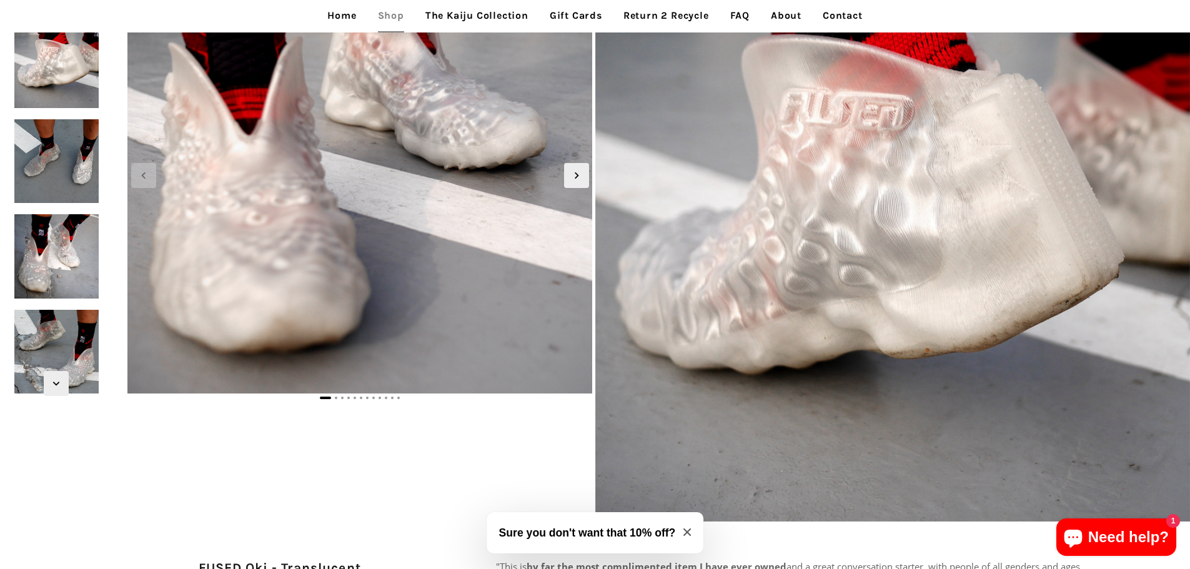
scroll to position [125, 0]
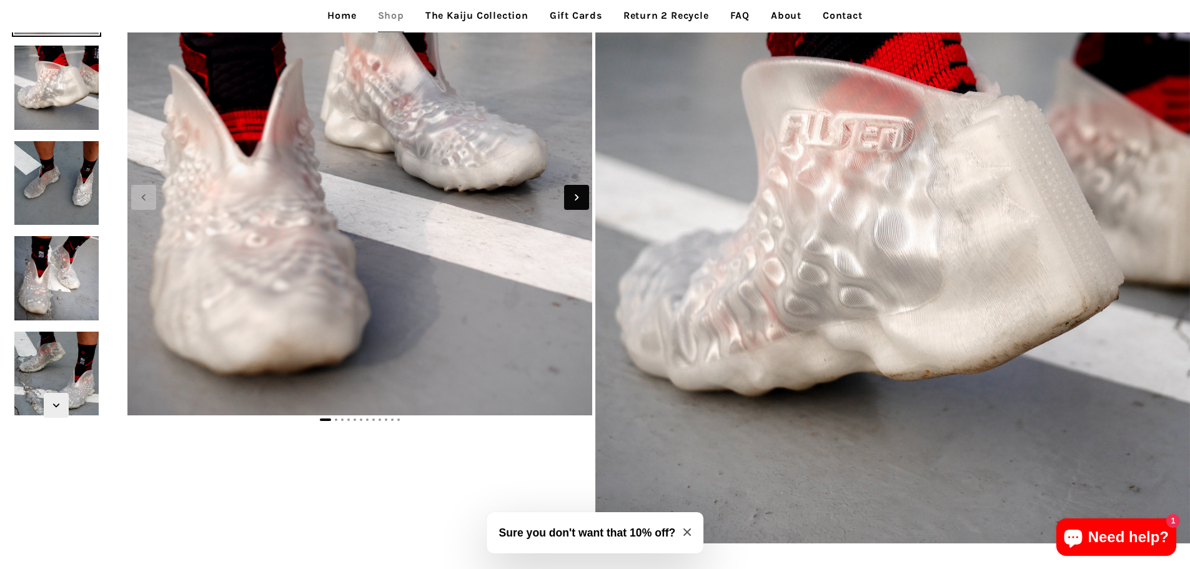
click at [578, 188] on span "Next slide" at bounding box center [576, 197] width 25 height 25
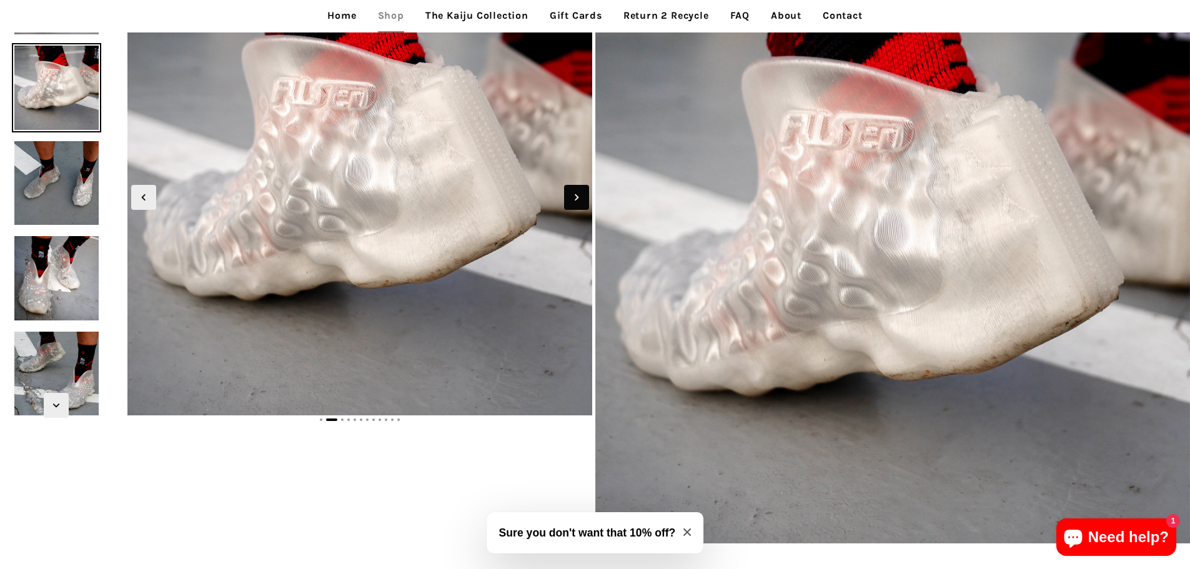
click at [579, 191] on icon "Next slide" at bounding box center [577, 198] width 14 height 14
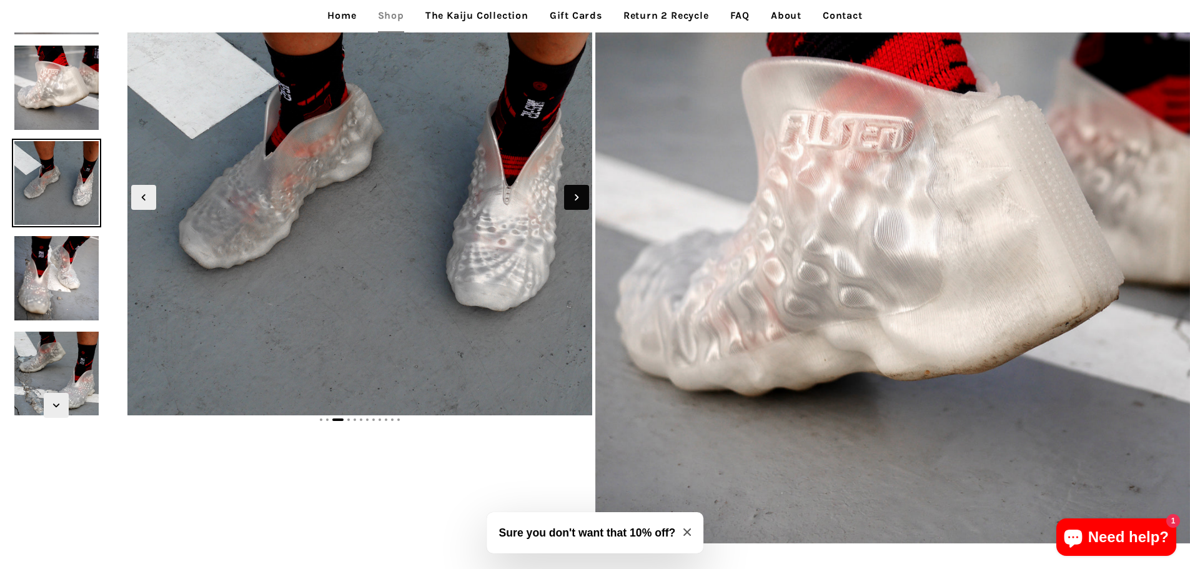
click at [579, 191] on icon "Next slide" at bounding box center [577, 198] width 14 height 14
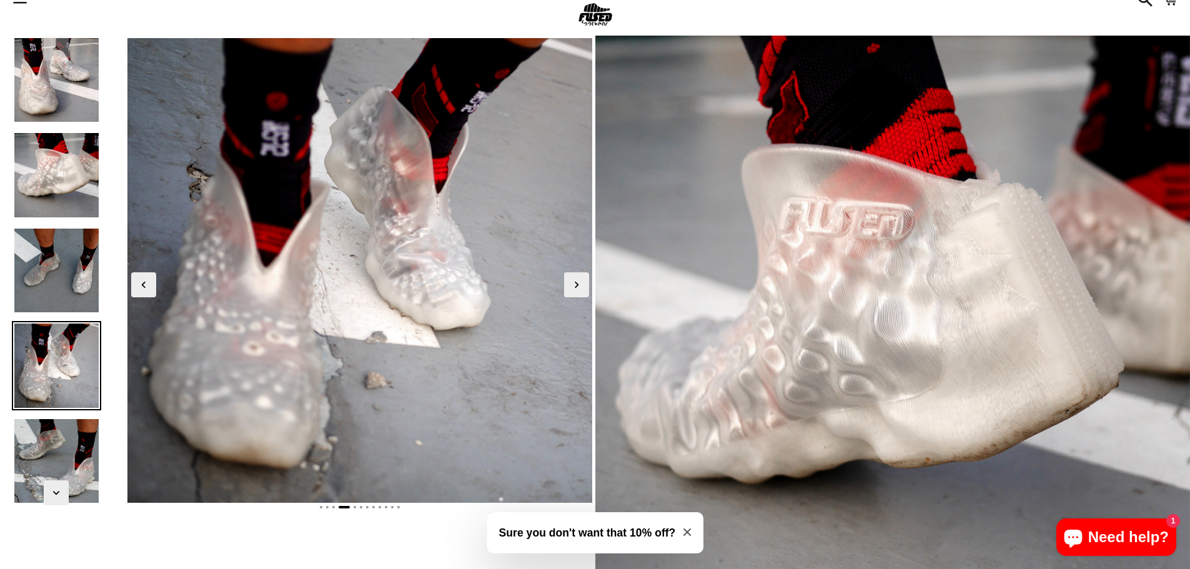
scroll to position [0, 0]
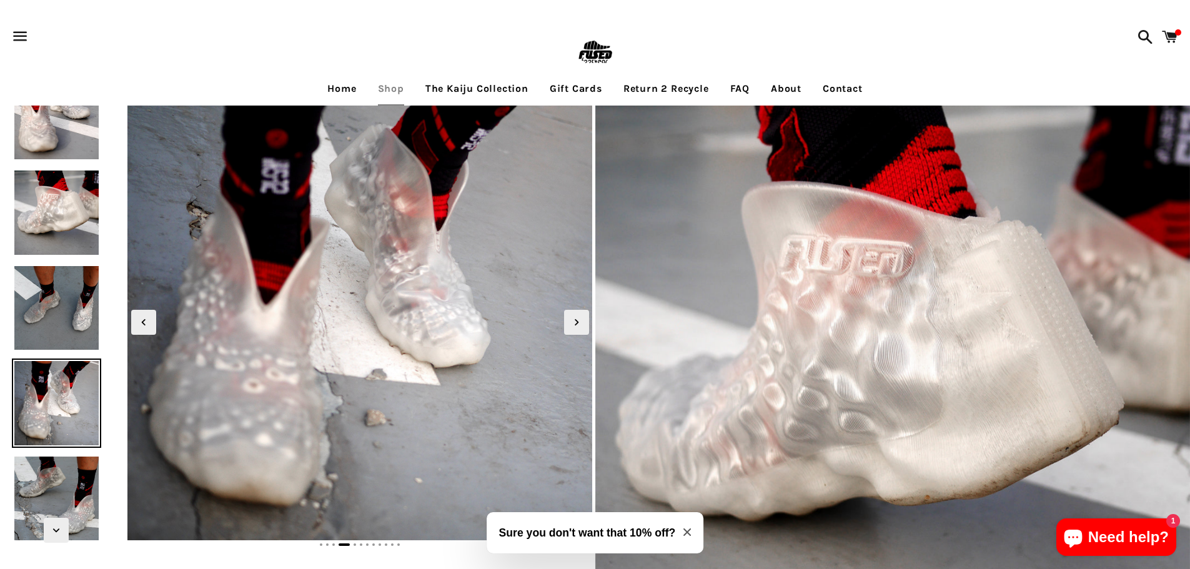
click at [1169, 28] on span at bounding box center [1170, 36] width 28 height 37
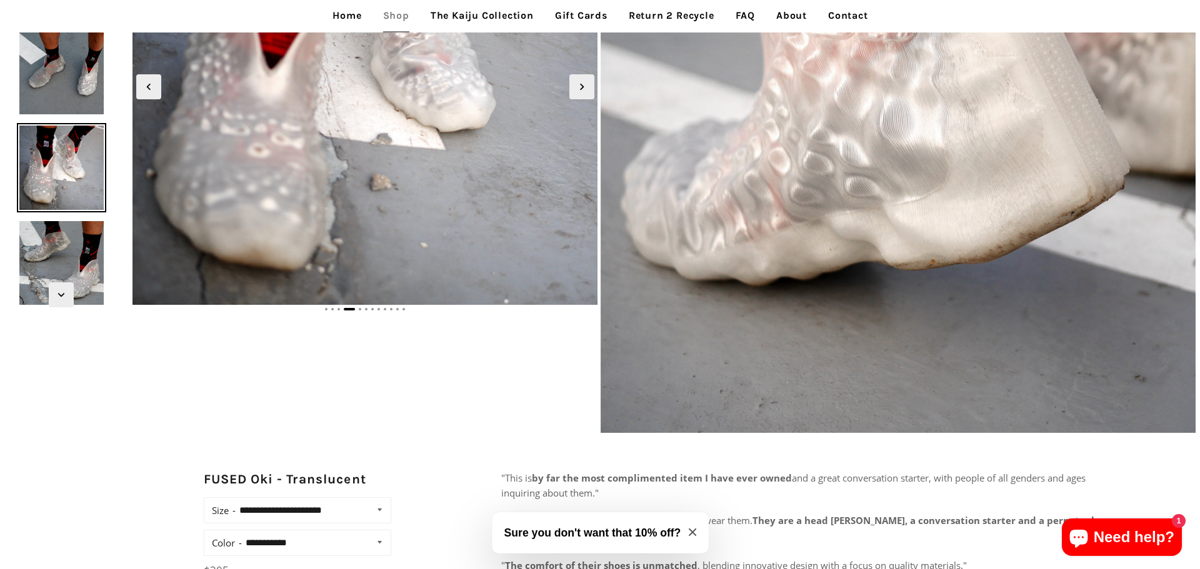
scroll to position [375, 0]
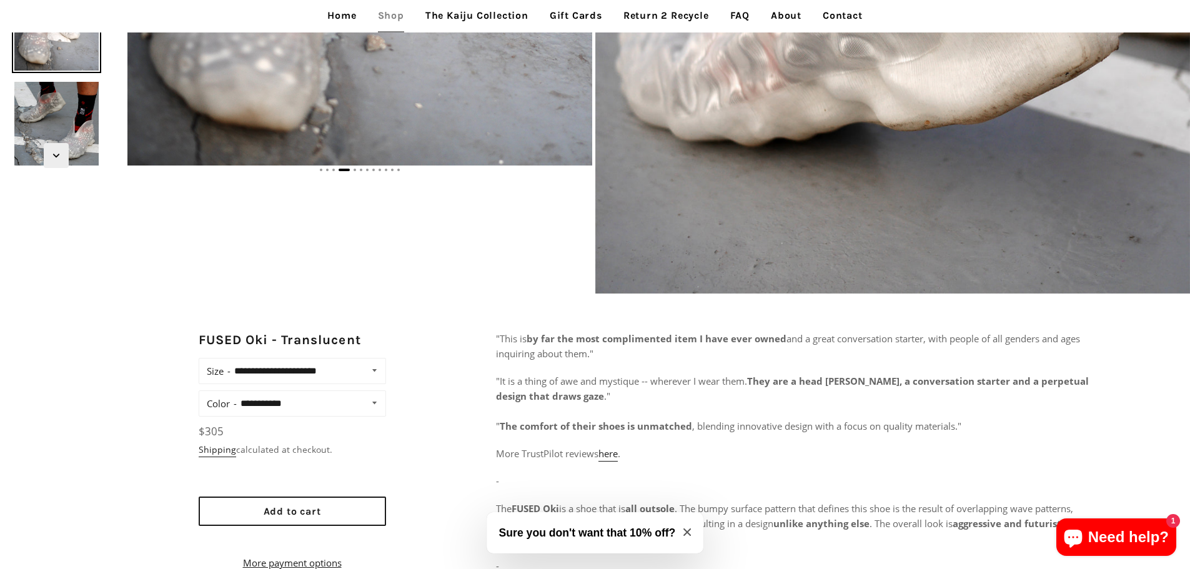
click at [372, 409] on select "**********" at bounding box center [310, 403] width 147 height 17
click at [396, 436] on div "**********" at bounding box center [298, 460] width 199 height 259
click at [377, 372] on select "**********" at bounding box center [307, 370] width 153 height 17
select select "**********"
click at [231, 362] on select "**********" at bounding box center [307, 370] width 153 height 17
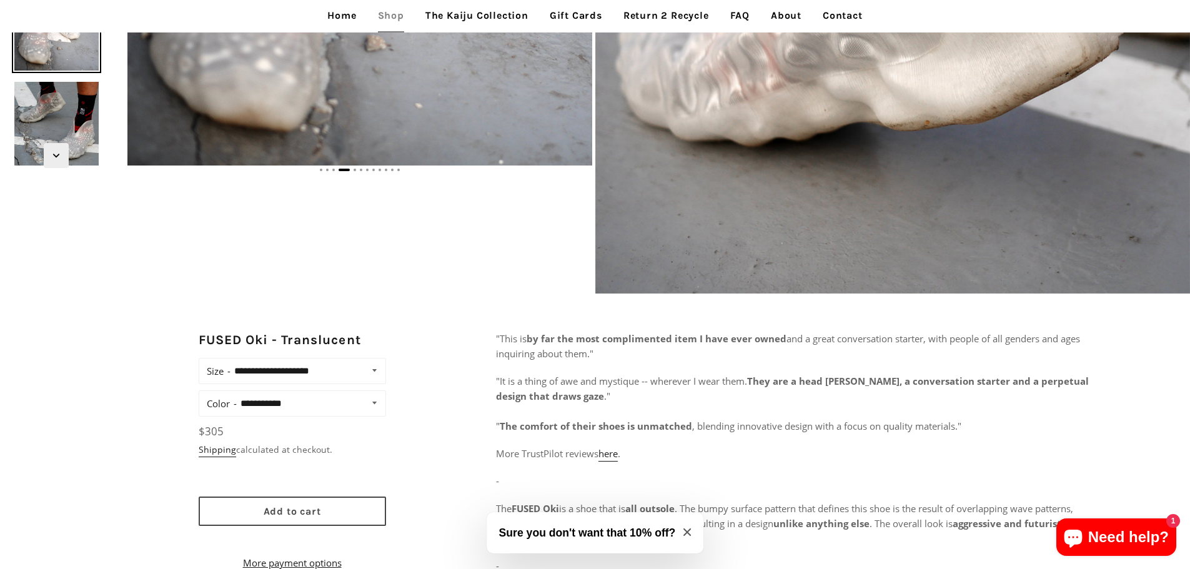
click at [346, 519] on button "Add to cart" at bounding box center [292, 511] width 187 height 29
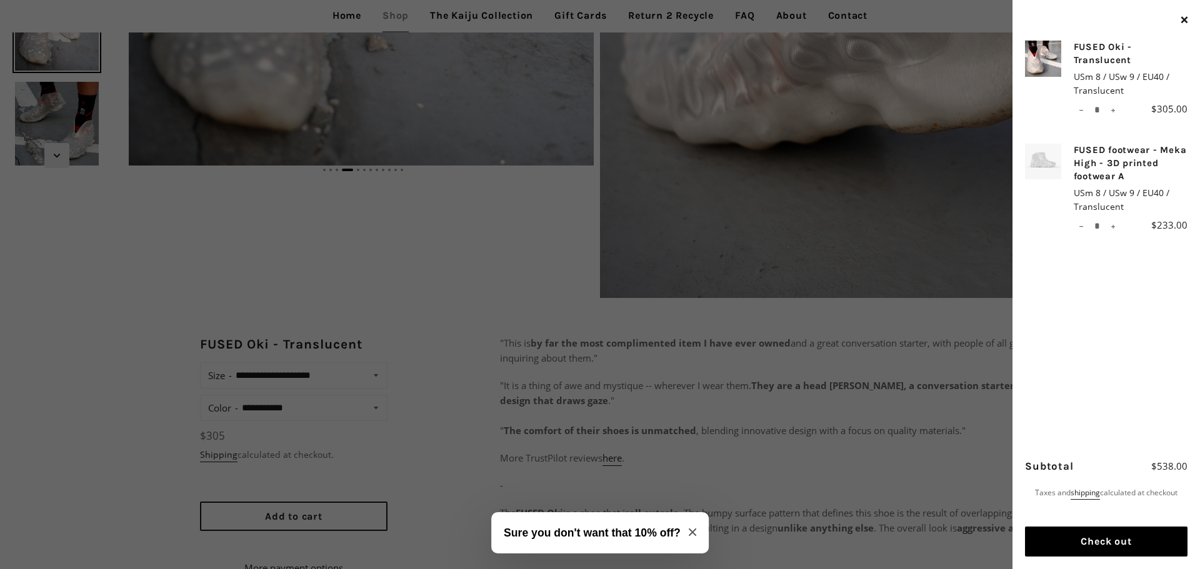
click at [1118, 539] on button "Check out" at bounding box center [1106, 542] width 162 height 30
